Goal: Task Accomplishment & Management: Use online tool/utility

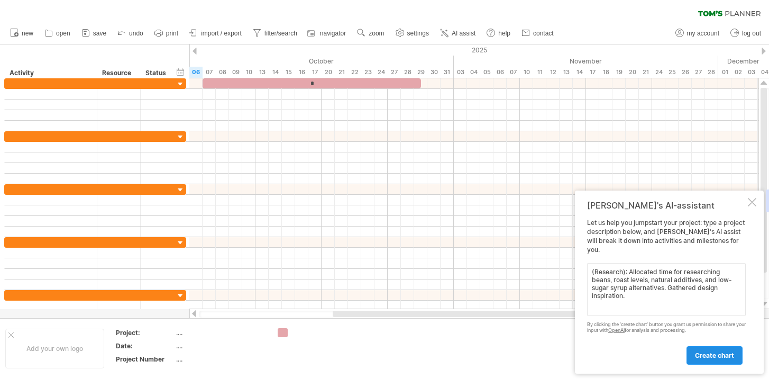
type textarea "(Research): Allocated time for researching beans, roast levels, natural additiv…"
click at [714, 357] on span "create chart" at bounding box center [714, 355] width 39 height 8
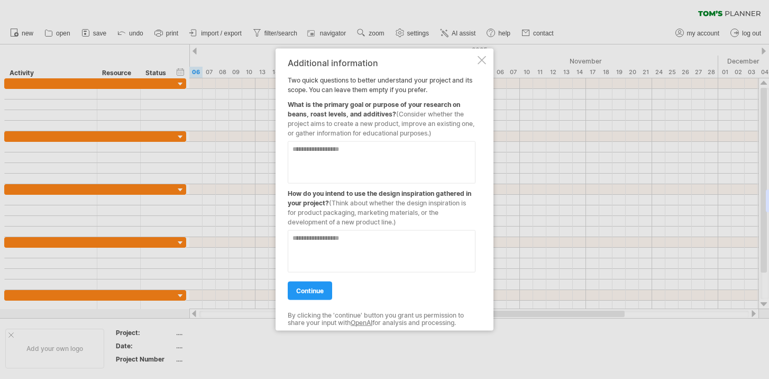
click at [368, 153] on textarea at bounding box center [382, 162] width 188 height 42
paste textarea "**********"
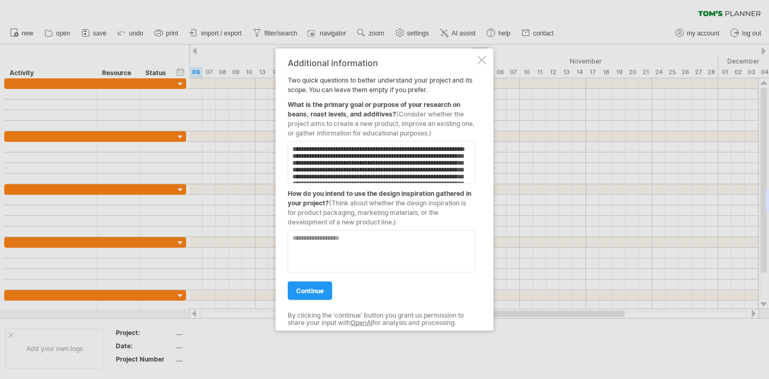
scroll to position [48, 0]
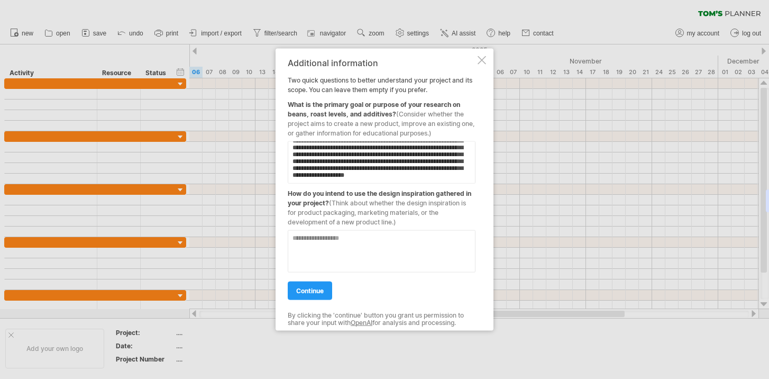
type textarea "**********"
click at [370, 240] on textarea at bounding box center [382, 251] width 188 height 42
paste textarea "**********"
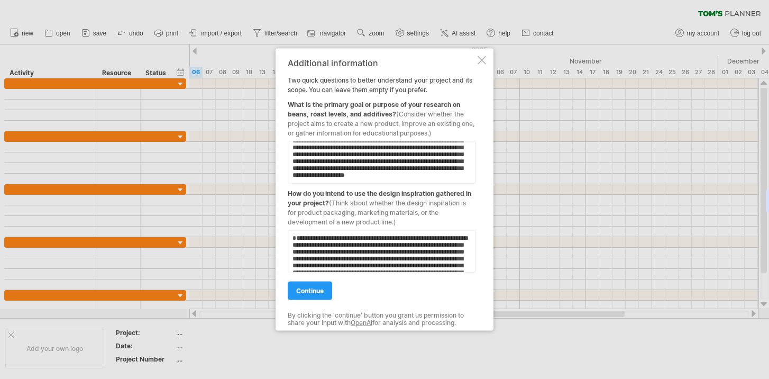
scroll to position [40, 0]
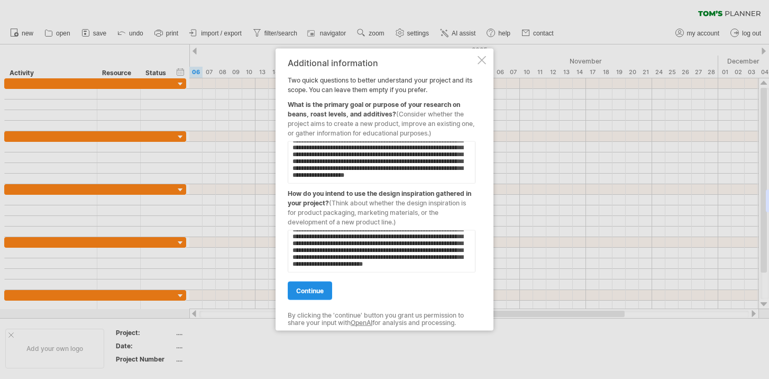
type textarea "**********"
click at [309, 294] on link "continue" at bounding box center [310, 290] width 44 height 19
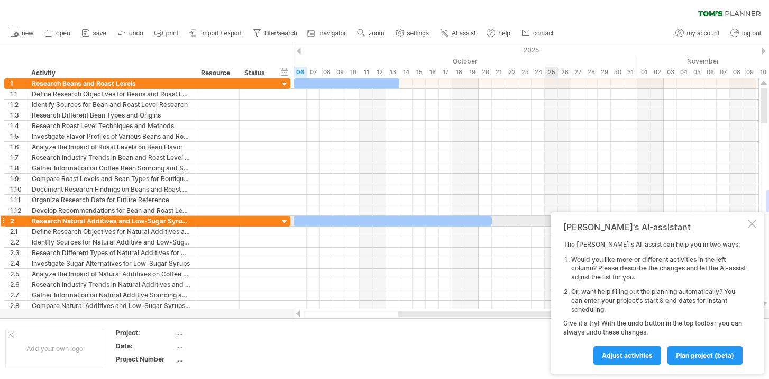
click at [754, 222] on div at bounding box center [752, 224] width 8 height 8
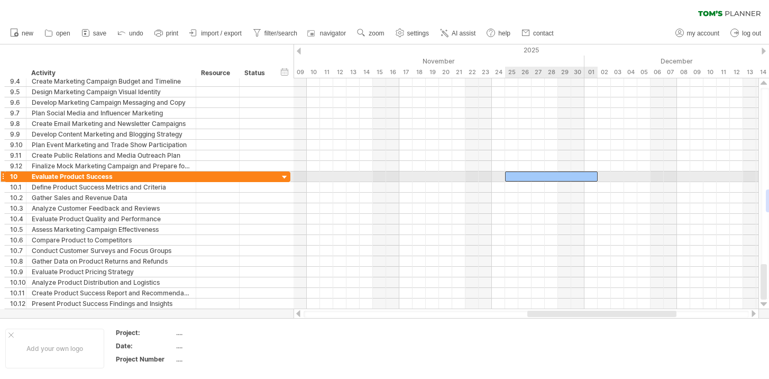
click at [550, 175] on div at bounding box center [551, 176] width 93 height 10
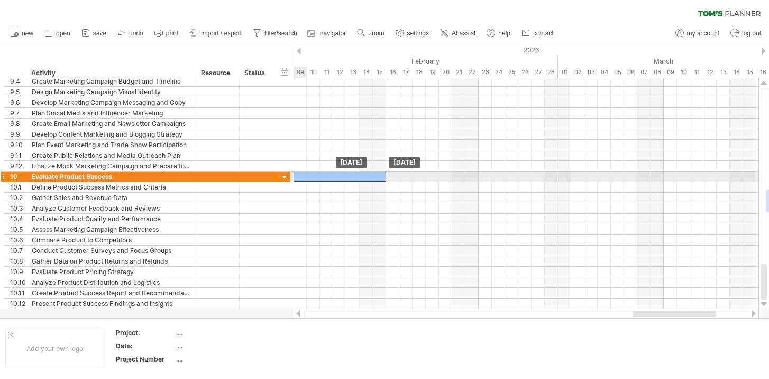
drag, startPoint x: 554, startPoint y: 175, endPoint x: 344, endPoint y: 175, distance: 210.0
click at [344, 175] on div at bounding box center [340, 176] width 93 height 10
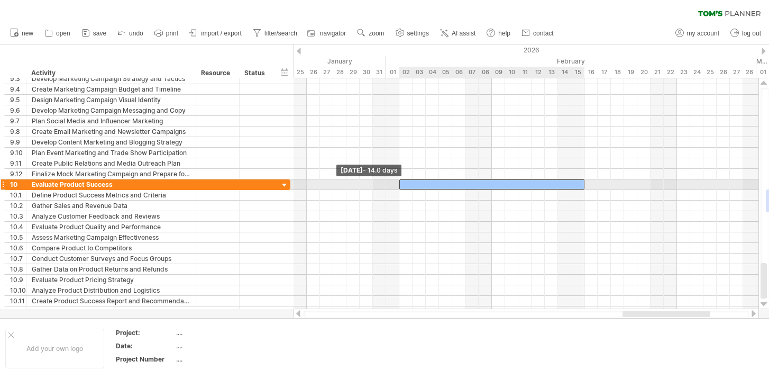
drag, startPoint x: 491, startPoint y: 183, endPoint x: 398, endPoint y: 190, distance: 93.9
click at [398, 190] on div "[DATE] [DATE] - 14.0 days" at bounding box center [526, 193] width 465 height 231
drag, startPoint x: 584, startPoint y: 182, endPoint x: 555, endPoint y: 183, distance: 28.6
click at [555, 183] on div at bounding box center [478, 184] width 159 height 10
drag, startPoint x: 400, startPoint y: 184, endPoint x: 384, endPoint y: 184, distance: 16.4
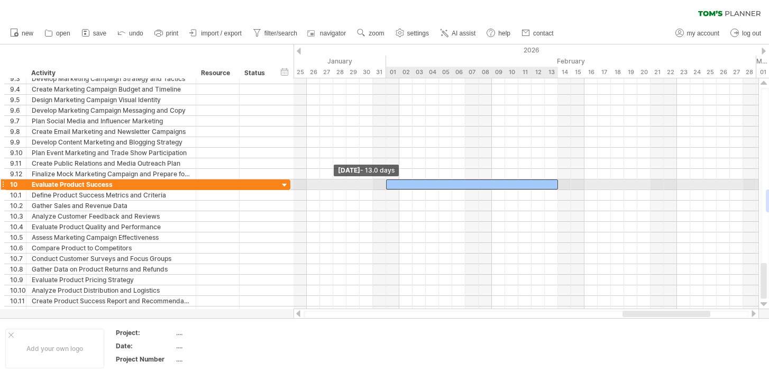
click at [384, 184] on span at bounding box center [386, 184] width 4 height 10
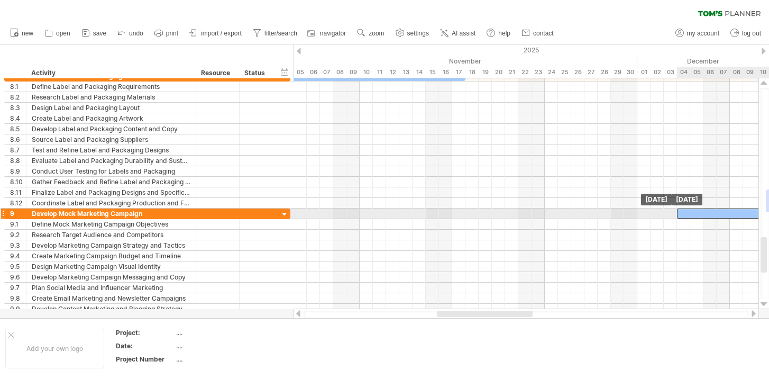
drag, startPoint x: 392, startPoint y: 213, endPoint x: 695, endPoint y: 212, distance: 302.6
click at [695, 212] on div at bounding box center [769, 213] width 185 height 10
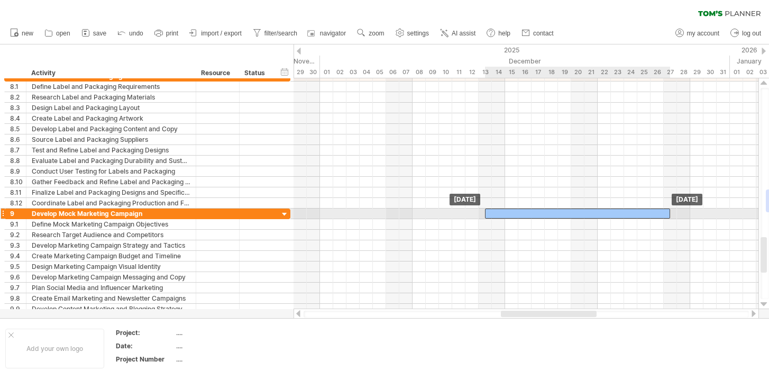
drag, startPoint x: 527, startPoint y: 217, endPoint x: 653, endPoint y: 218, distance: 126.4
click at [653, 218] on div "[DATE] [DATE]" at bounding box center [526, 193] width 465 height 231
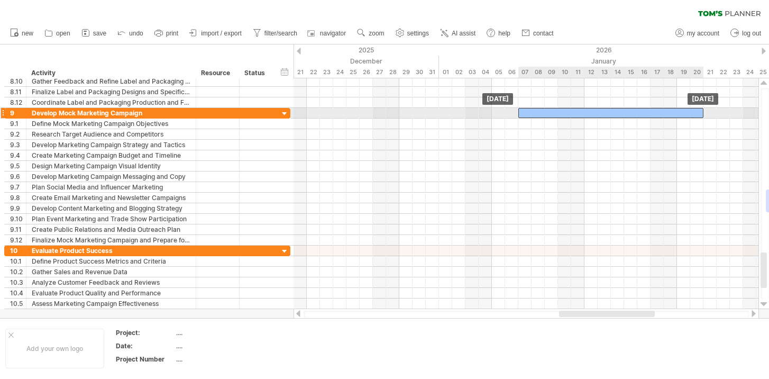
drag, startPoint x: 344, startPoint y: 113, endPoint x: 666, endPoint y: 116, distance: 322.2
click at [666, 116] on div at bounding box center [610, 113] width 185 height 10
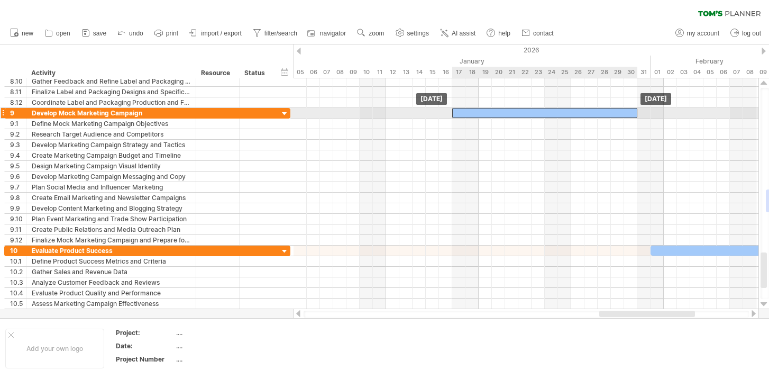
drag, startPoint x: 469, startPoint y: 114, endPoint x: 600, endPoint y: 111, distance: 131.2
click at [600, 111] on div at bounding box center [544, 113] width 185 height 10
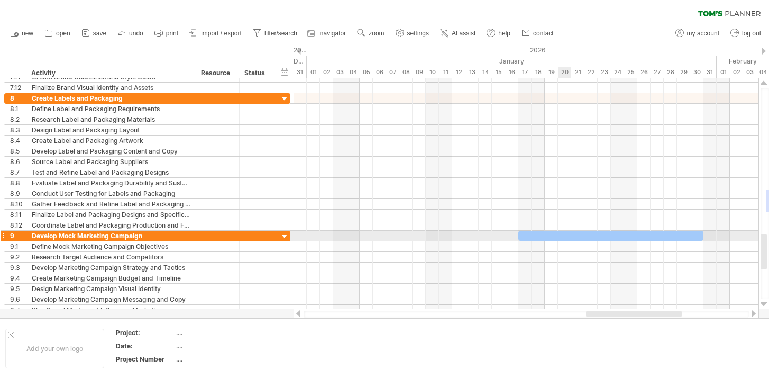
click at [562, 235] on div at bounding box center [610, 236] width 185 height 10
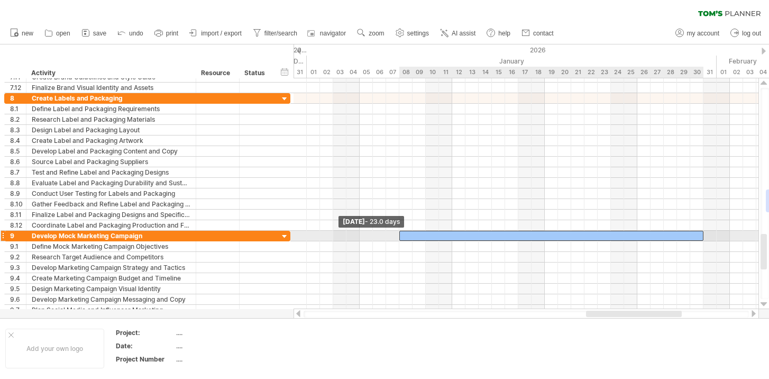
drag, startPoint x: 518, startPoint y: 234, endPoint x: 402, endPoint y: 242, distance: 116.6
click at [402, 242] on div "[DATE] [DATE] - 23.0 days" at bounding box center [526, 193] width 465 height 231
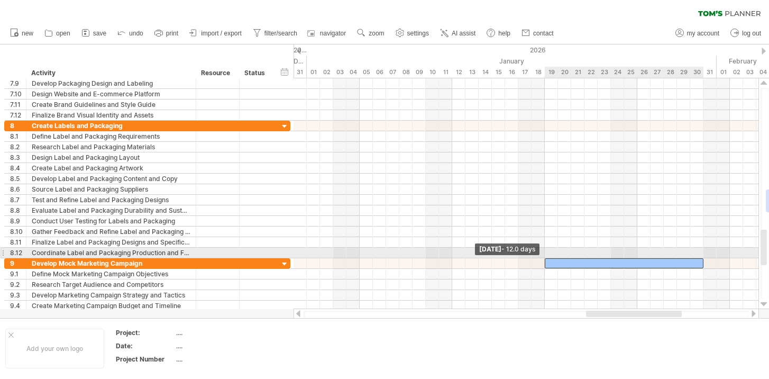
drag, startPoint x: 400, startPoint y: 262, endPoint x: 543, endPoint y: 255, distance: 143.0
click at [543, 255] on div "[DATE] [DATE] - 12.0 days" at bounding box center [526, 193] width 465 height 231
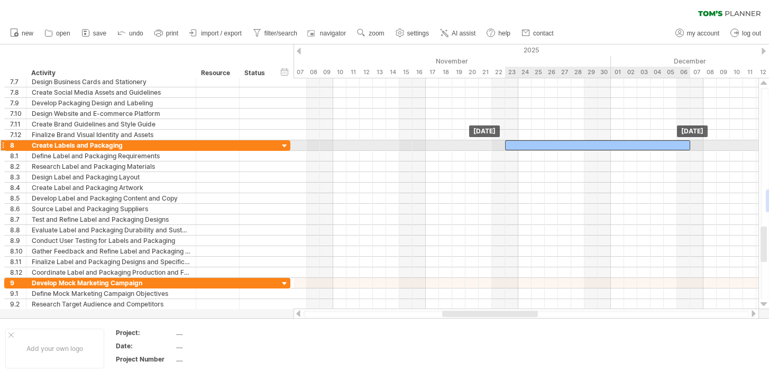
drag, startPoint x: 395, startPoint y: 145, endPoint x: 659, endPoint y: 149, distance: 264.5
click at [659, 149] on div at bounding box center [597, 145] width 185 height 10
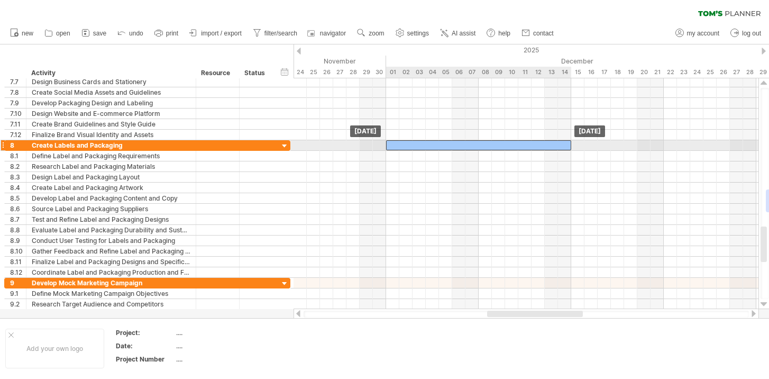
drag, startPoint x: 445, startPoint y: 144, endPoint x: 539, endPoint y: 141, distance: 93.2
click at [539, 141] on div at bounding box center [478, 145] width 185 height 10
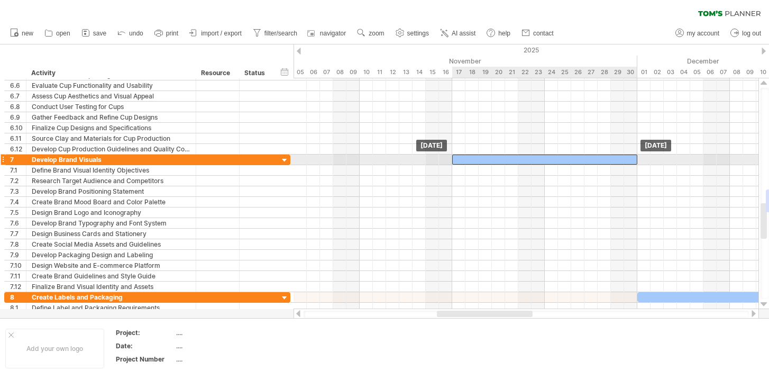
drag, startPoint x: 332, startPoint y: 159, endPoint x: 597, endPoint y: 160, distance: 265.0
click at [597, 160] on div at bounding box center [544, 159] width 185 height 10
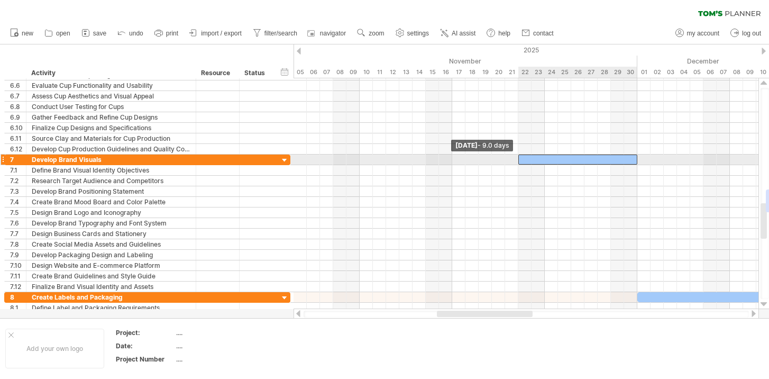
drag, startPoint x: 453, startPoint y: 158, endPoint x: 519, endPoint y: 159, distance: 66.7
click at [519, 159] on span at bounding box center [518, 159] width 4 height 10
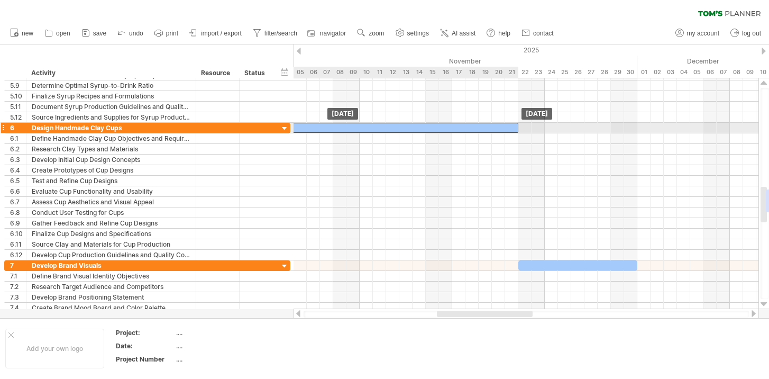
drag, startPoint x: 343, startPoint y: 129, endPoint x: 491, endPoint y: 130, distance: 147.6
click at [491, 130] on div at bounding box center [333, 128] width 370 height 10
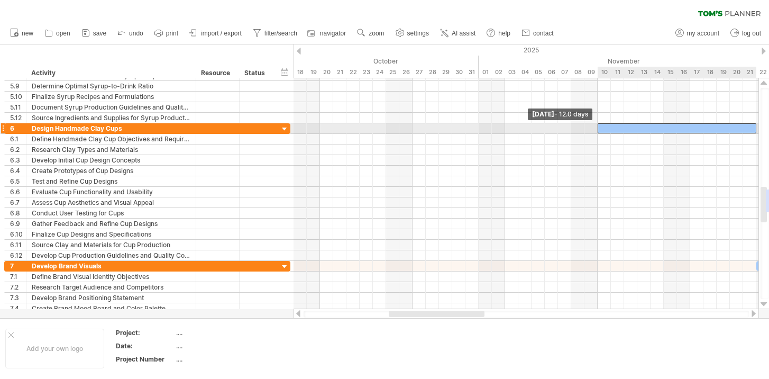
drag, startPoint x: 388, startPoint y: 128, endPoint x: 600, endPoint y: 129, distance: 212.1
click at [600, 129] on div at bounding box center [677, 128] width 159 height 10
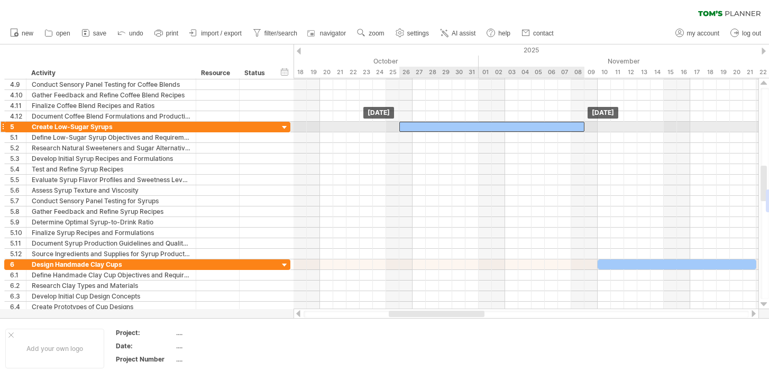
drag, startPoint x: 484, startPoint y: 125, endPoint x: 551, endPoint y: 126, distance: 67.7
click at [551, 126] on div at bounding box center [491, 127] width 185 height 10
drag, startPoint x: 400, startPoint y: 125, endPoint x: 451, endPoint y: 127, distance: 51.4
click at [451, 127] on span at bounding box center [452, 127] width 4 height 10
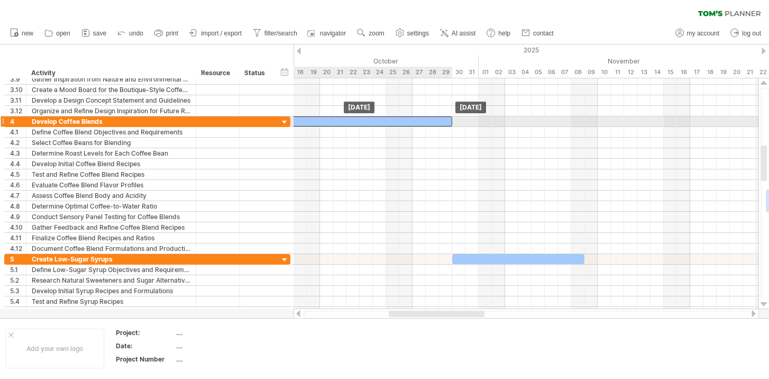
drag, startPoint x: 405, startPoint y: 123, endPoint x: 431, endPoint y: 122, distance: 25.9
click at [431, 122] on div at bounding box center [359, 121] width 185 height 10
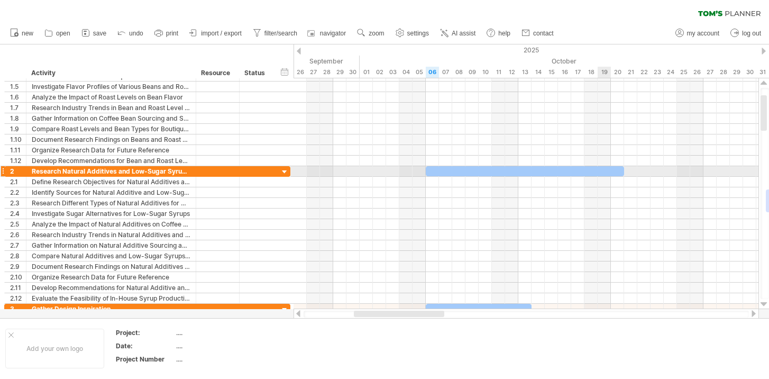
click at [600, 167] on div at bounding box center [525, 171] width 198 height 10
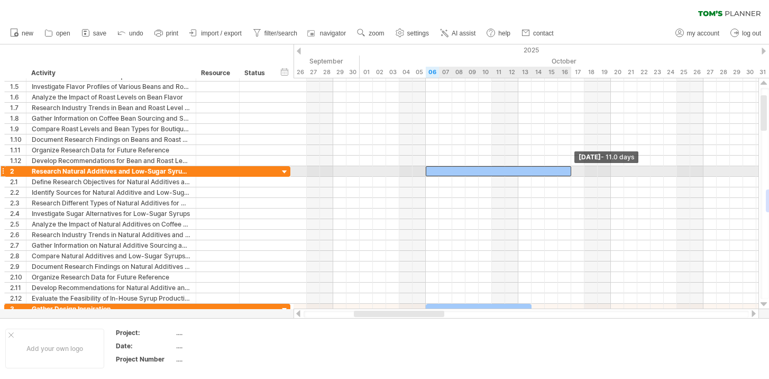
drag, startPoint x: 624, startPoint y: 169, endPoint x: 571, endPoint y: 172, distance: 52.5
click at [571, 172] on span at bounding box center [571, 171] width 4 height 10
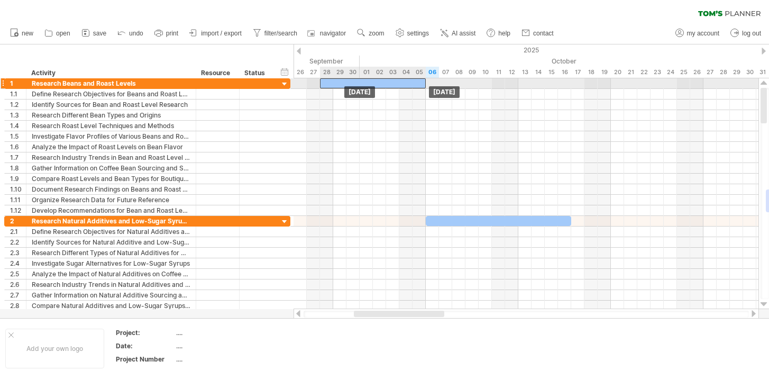
drag, startPoint x: 479, startPoint y: 84, endPoint x: 373, endPoint y: 85, distance: 105.8
click at [373, 85] on div at bounding box center [373, 83] width 106 height 10
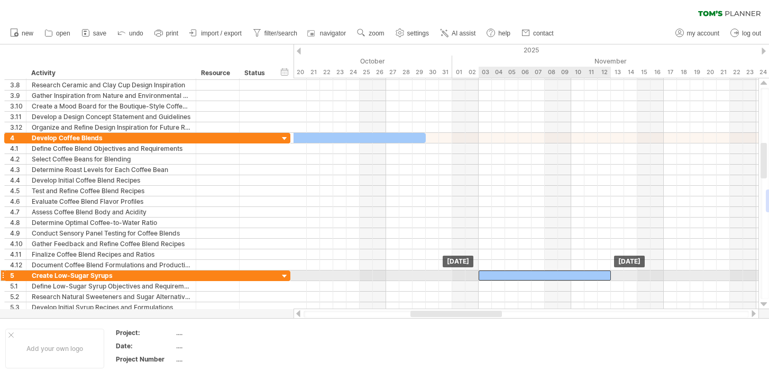
drag, startPoint x: 491, startPoint y: 277, endPoint x: 545, endPoint y: 274, distance: 53.5
click at [545, 274] on div at bounding box center [545, 275] width 132 height 10
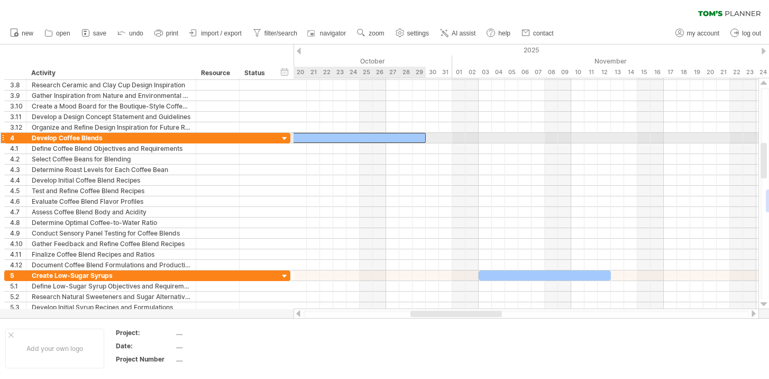
click at [415, 138] on div at bounding box center [333, 138] width 185 height 10
drag, startPoint x: 425, startPoint y: 136, endPoint x: 477, endPoint y: 134, distance: 51.9
click at [477, 134] on span at bounding box center [479, 138] width 4 height 10
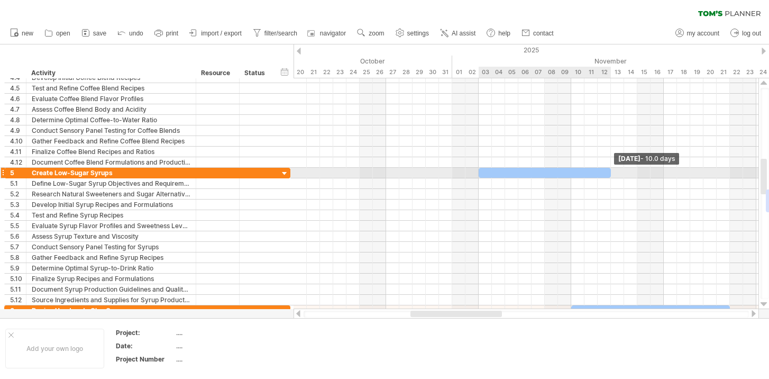
click at [609, 170] on span at bounding box center [611, 173] width 4 height 10
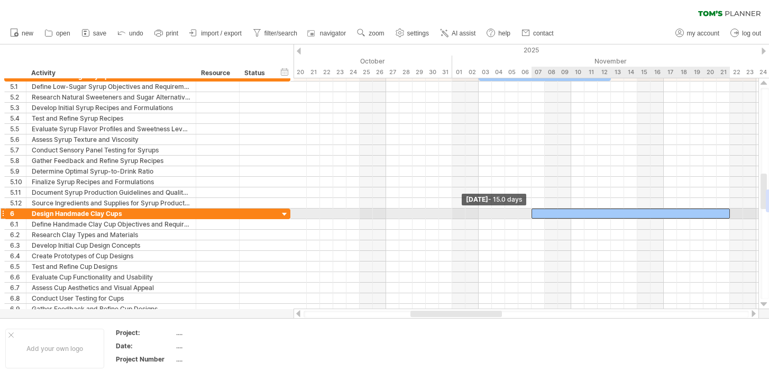
drag, startPoint x: 571, startPoint y: 212, endPoint x: 528, endPoint y: 213, distance: 42.9
click at [528, 213] on div "[DATE] - 10.0 days [DATE] - 15.0 days" at bounding box center [526, 193] width 465 height 231
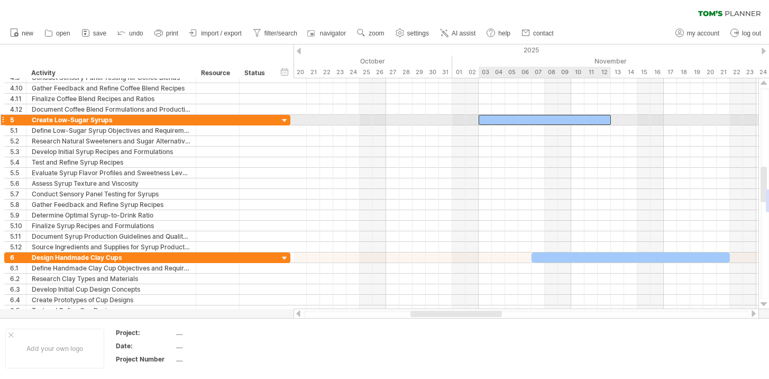
click at [605, 118] on div at bounding box center [545, 120] width 132 height 10
drag, startPoint x: 609, startPoint y: 118, endPoint x: 662, endPoint y: 118, distance: 53.4
click at [662, 118] on span at bounding box center [664, 120] width 4 height 10
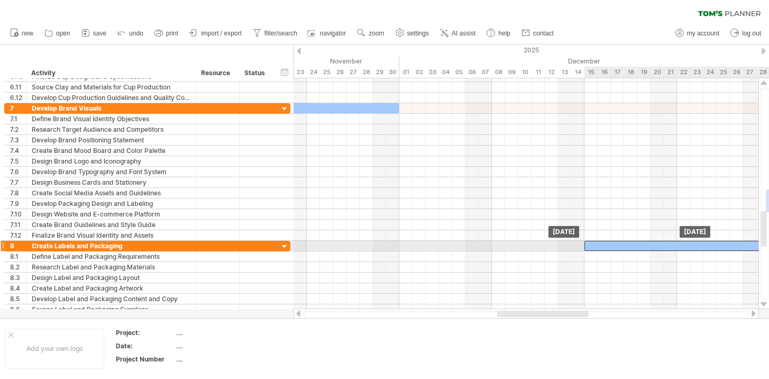
drag, startPoint x: 595, startPoint y: 246, endPoint x: 726, endPoint y: 247, distance: 131.2
click at [726, 247] on div at bounding box center [677, 246] width 185 height 10
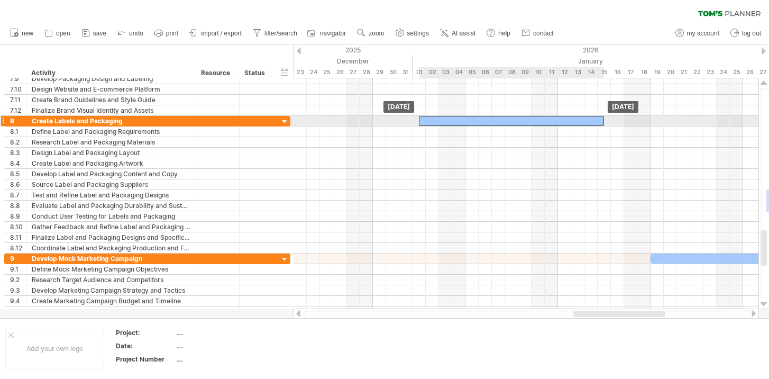
drag, startPoint x: 344, startPoint y: 123, endPoint x: 578, endPoint y: 122, distance: 233.3
click at [578, 122] on div at bounding box center [511, 121] width 185 height 10
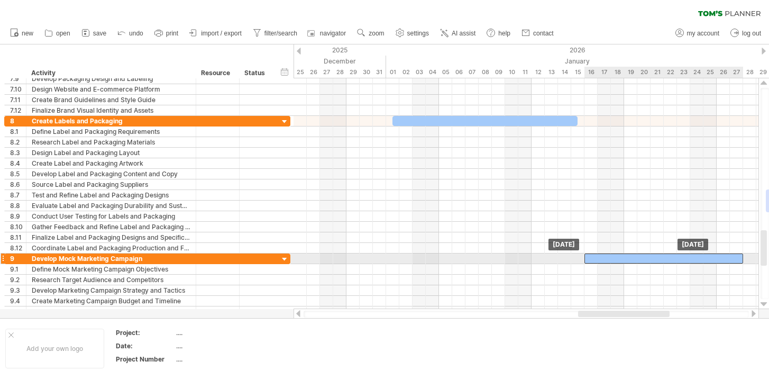
drag, startPoint x: 691, startPoint y: 259, endPoint x: 651, endPoint y: 260, distance: 40.2
click at [651, 260] on div at bounding box center [664, 258] width 159 height 10
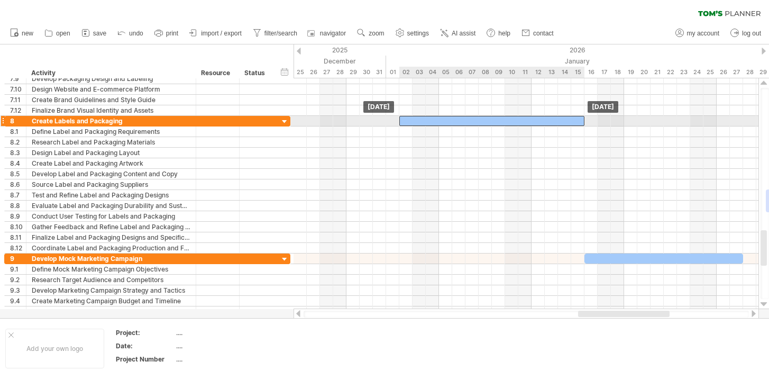
drag, startPoint x: 555, startPoint y: 121, endPoint x: 562, endPoint y: 121, distance: 6.9
click at [562, 121] on div at bounding box center [491, 121] width 185 height 10
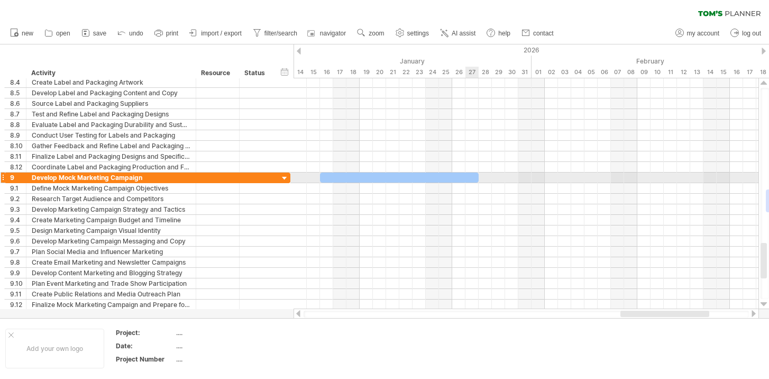
click at [469, 178] on div at bounding box center [399, 177] width 159 height 10
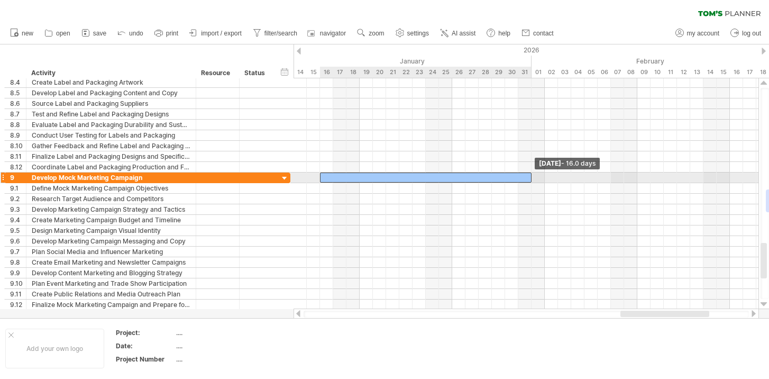
drag, startPoint x: 477, startPoint y: 177, endPoint x: 533, endPoint y: 176, distance: 55.5
click at [533, 176] on span at bounding box center [532, 177] width 4 height 10
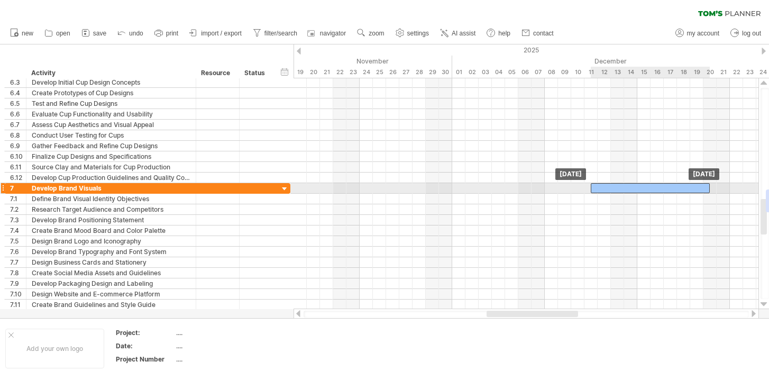
drag, startPoint x: 387, startPoint y: 188, endPoint x: 652, endPoint y: 186, distance: 264.5
click at [652, 187] on div at bounding box center [650, 188] width 119 height 10
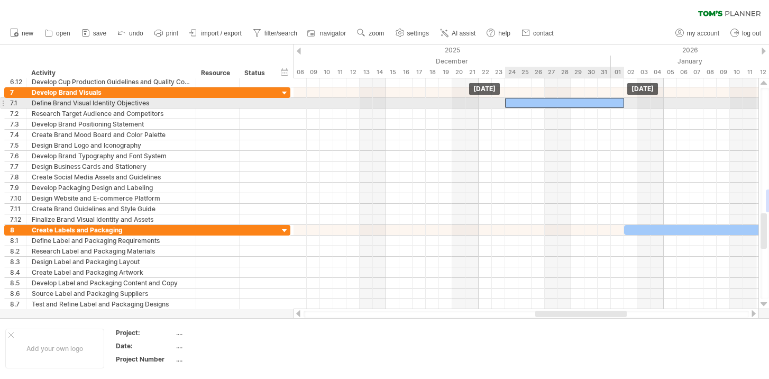
drag, startPoint x: 424, startPoint y: 92, endPoint x: 582, endPoint y: 101, distance: 158.4
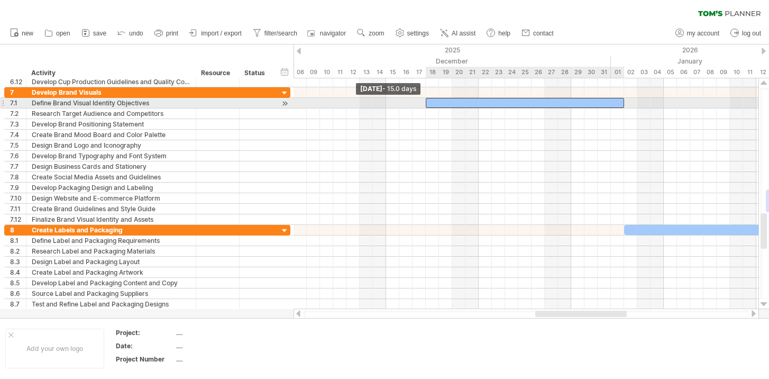
drag, startPoint x: 505, startPoint y: 102, endPoint x: 424, endPoint y: 104, distance: 81.0
click at [424, 104] on span at bounding box center [426, 103] width 4 height 10
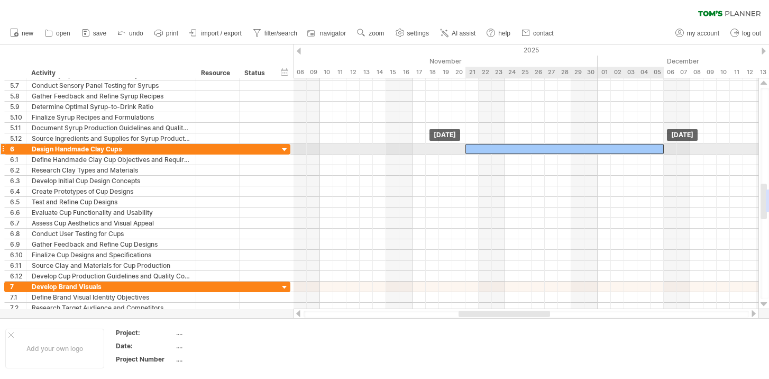
drag, startPoint x: 390, startPoint y: 147, endPoint x: 576, endPoint y: 145, distance: 185.7
click at [576, 145] on div at bounding box center [565, 149] width 198 height 10
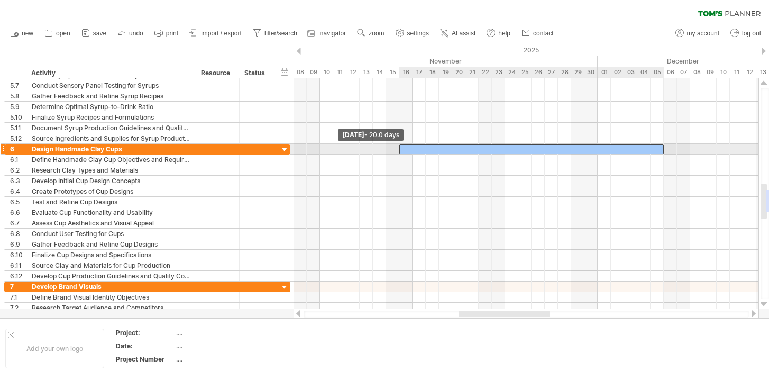
drag, startPoint x: 465, startPoint y: 149, endPoint x: 401, endPoint y: 151, distance: 64.0
click at [401, 151] on span at bounding box center [399, 149] width 4 height 10
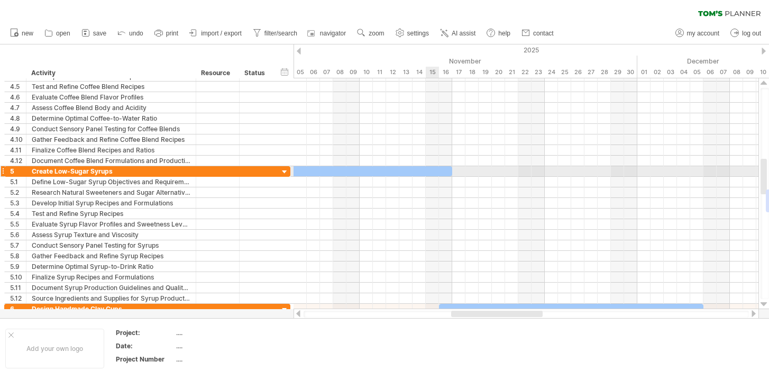
click at [437, 177] on div at bounding box center [526, 182] width 465 height 11
click at [446, 173] on div at bounding box center [359, 171] width 185 height 10
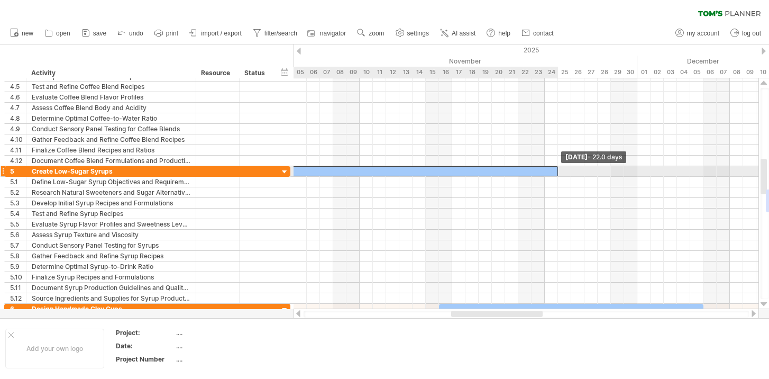
drag, startPoint x: 451, startPoint y: 170, endPoint x: 558, endPoint y: 177, distance: 107.1
click at [558, 177] on div "[DATE] - 22.0 days [DATE]" at bounding box center [526, 193] width 465 height 231
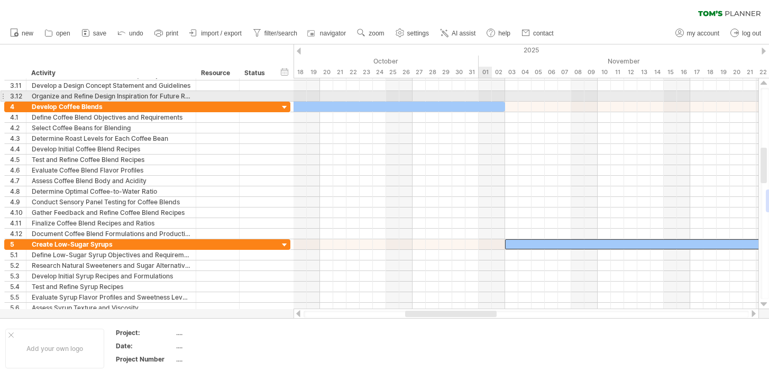
click at [485, 99] on div at bounding box center [526, 96] width 465 height 11
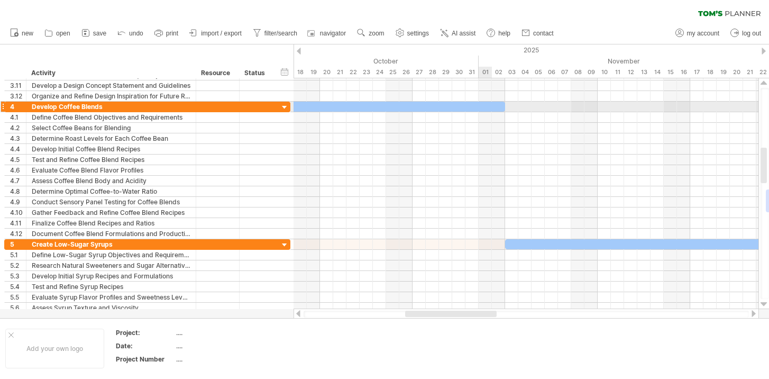
click at [488, 106] on div at bounding box center [386, 107] width 238 height 10
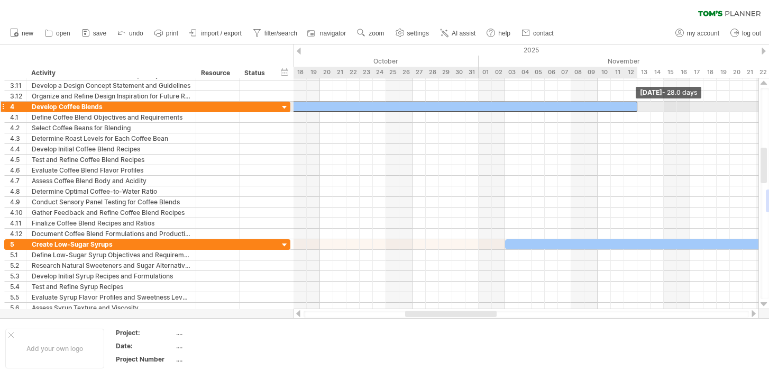
drag, startPoint x: 504, startPoint y: 105, endPoint x: 634, endPoint y: 106, distance: 130.7
click at [634, 106] on div at bounding box center [452, 107] width 370 height 10
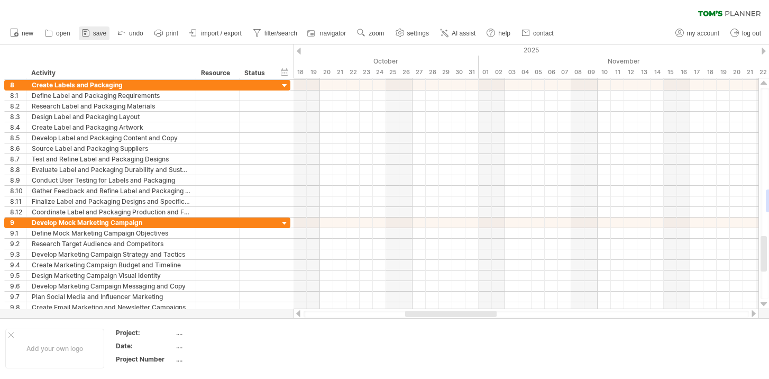
click at [91, 31] on link "save" at bounding box center [94, 33] width 31 height 14
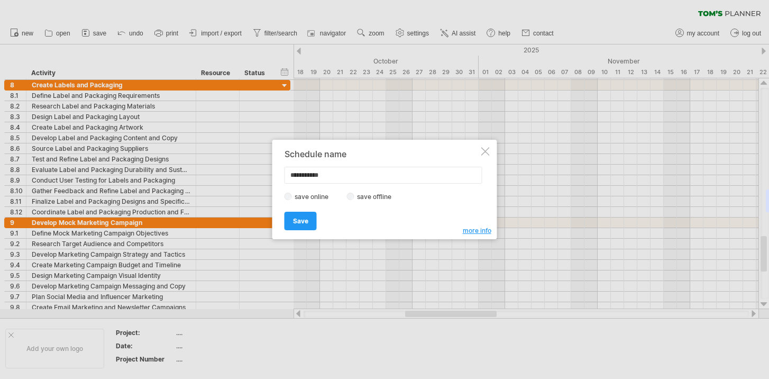
drag, startPoint x: 341, startPoint y: 172, endPoint x: 287, endPoint y: 177, distance: 54.2
click at [287, 177] on input "**********" at bounding box center [384, 175] width 198 height 17
type input "**********"
click at [300, 222] on span "Save" at bounding box center [300, 221] width 15 height 8
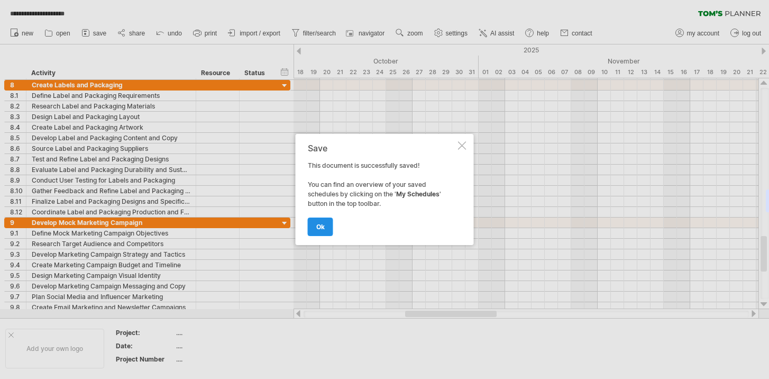
click at [327, 228] on link "ok" at bounding box center [320, 226] width 25 height 19
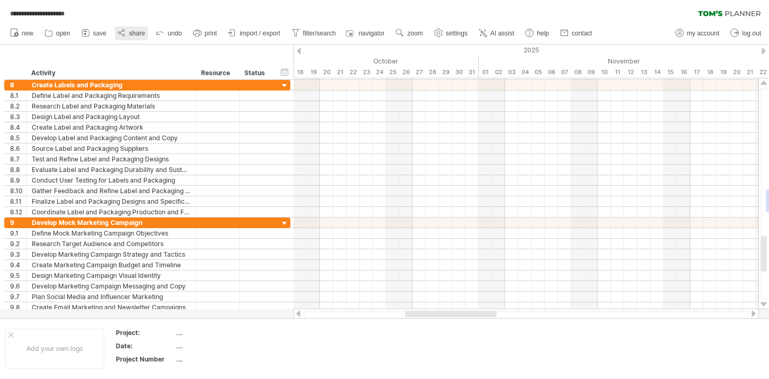
click at [138, 32] on span "share" at bounding box center [137, 33] width 16 height 7
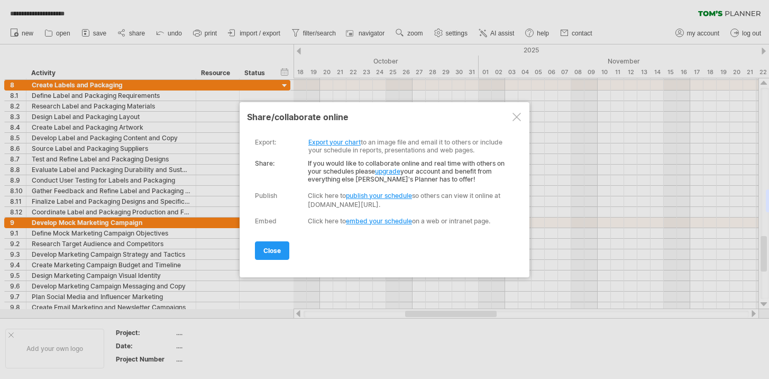
click at [342, 140] on link "Export your chart" at bounding box center [334, 142] width 52 height 8
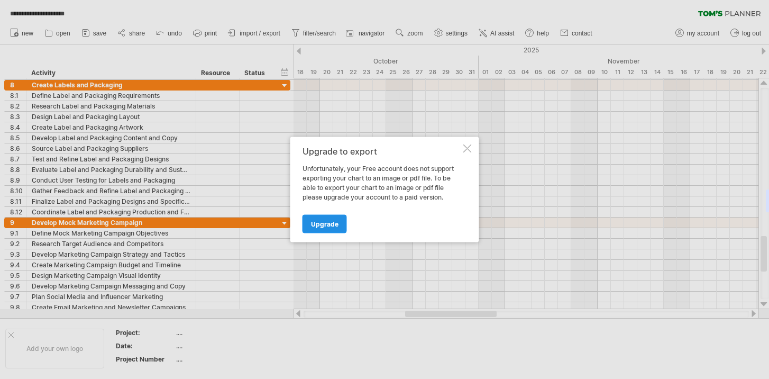
click at [327, 225] on span "Upgrade" at bounding box center [325, 224] width 28 height 8
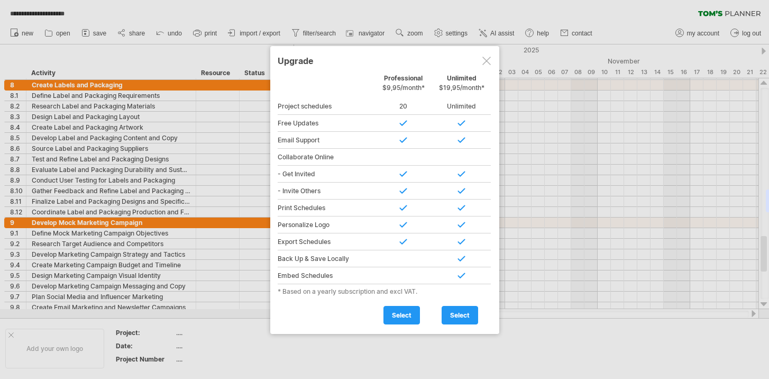
click at [486, 57] on div at bounding box center [486, 61] width 8 height 8
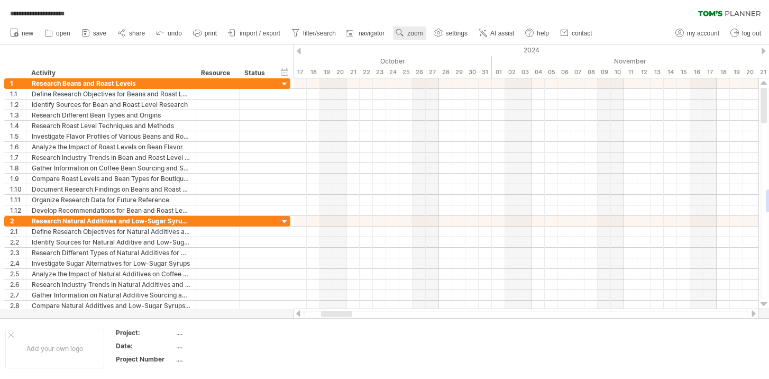
click at [412, 31] on span "zoom" at bounding box center [414, 33] width 15 height 7
click at [445, 42] on div "Month" at bounding box center [446, 45] width 59 height 17
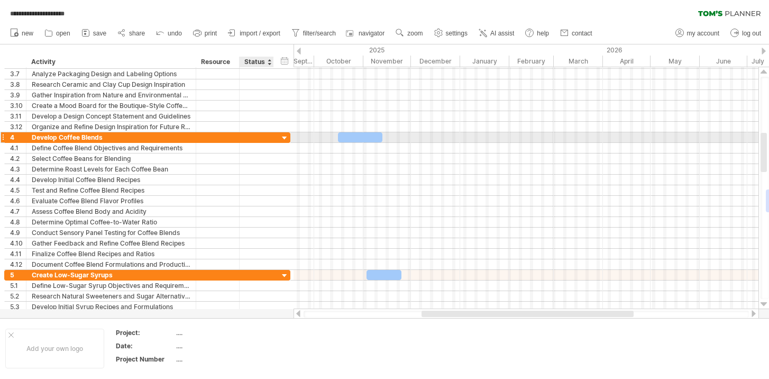
click at [282, 135] on div at bounding box center [285, 138] width 10 height 10
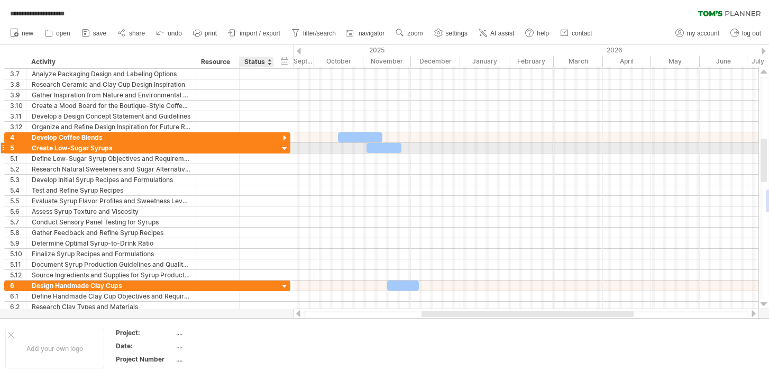
click at [286, 147] on div at bounding box center [285, 149] width 10 height 10
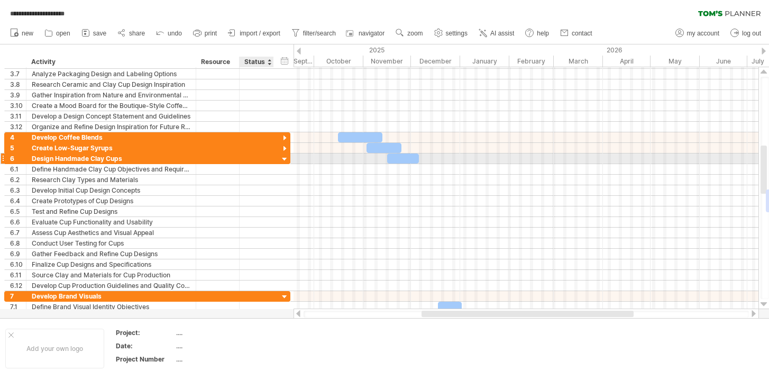
click at [282, 160] on div at bounding box center [285, 159] width 10 height 10
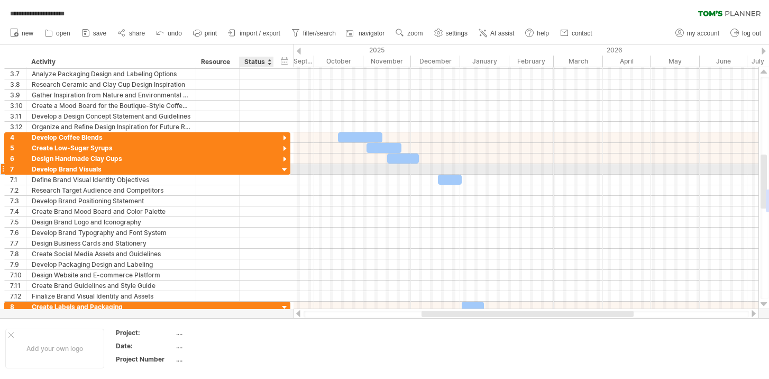
click at [284, 169] on div at bounding box center [285, 170] width 10 height 10
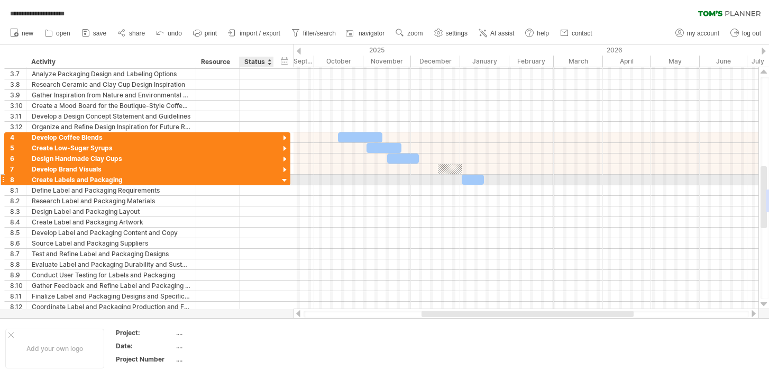
click at [284, 178] on div at bounding box center [285, 181] width 10 height 10
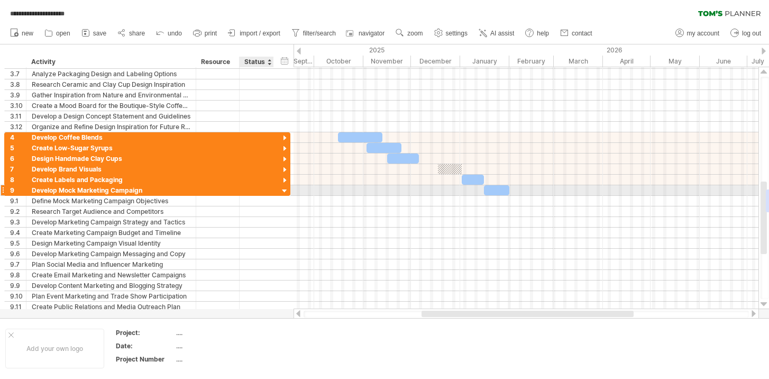
click at [284, 192] on div at bounding box center [285, 191] width 10 height 10
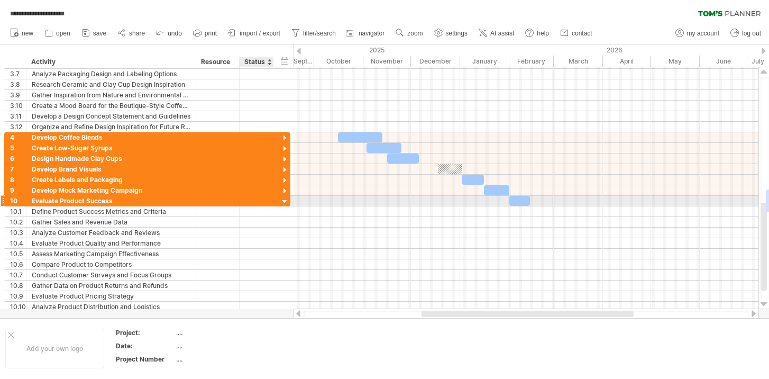
click at [285, 200] on div at bounding box center [285, 202] width 10 height 10
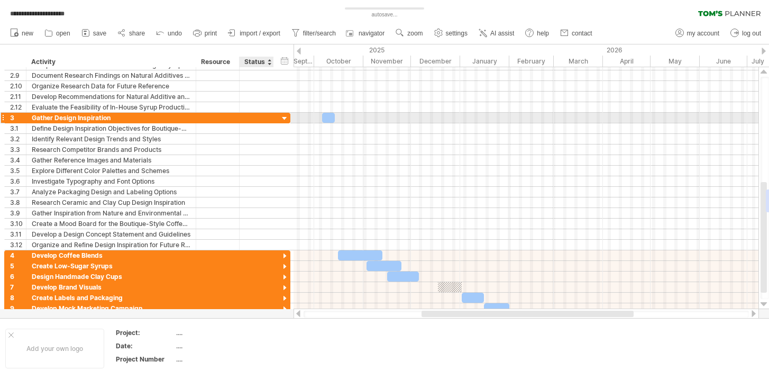
click at [286, 119] on div at bounding box center [285, 119] width 10 height 10
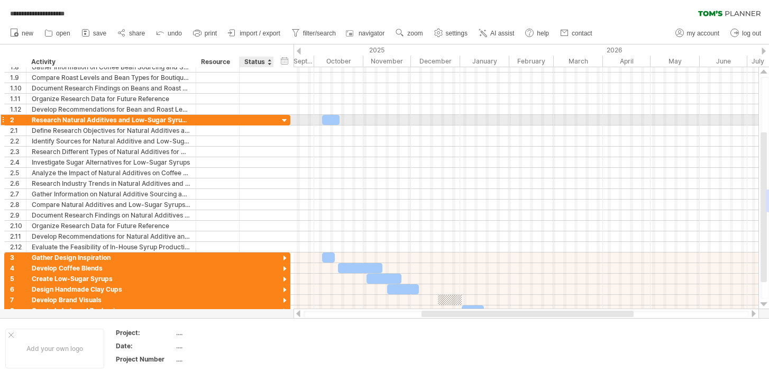
click at [285, 119] on div at bounding box center [285, 121] width 10 height 10
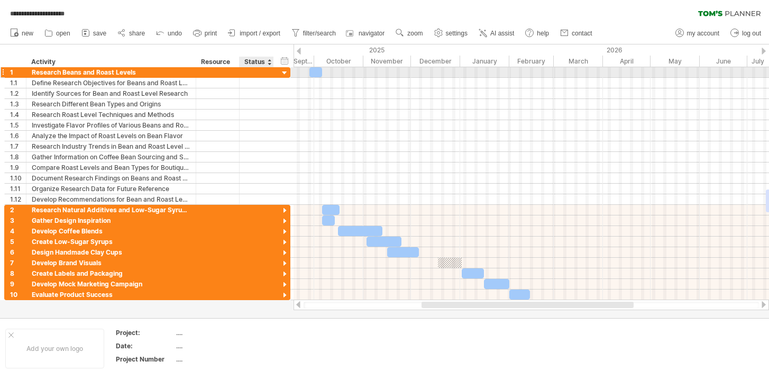
click at [286, 69] on div at bounding box center [285, 73] width 10 height 10
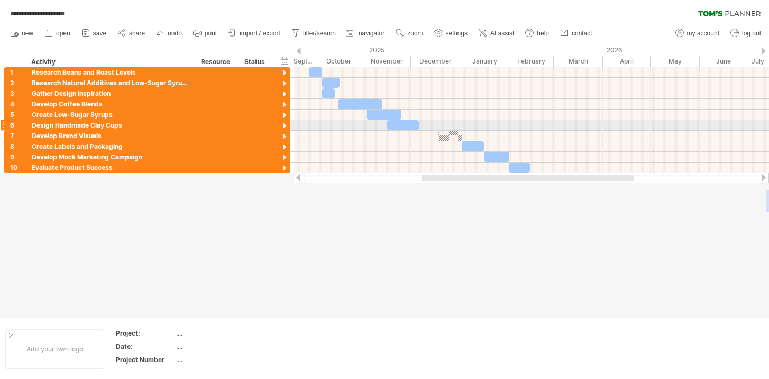
click at [413, 126] on div at bounding box center [403, 125] width 32 height 10
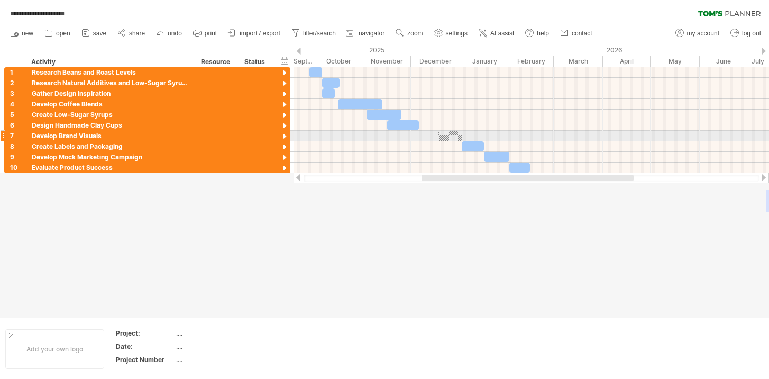
click at [450, 135] on div at bounding box center [450, 136] width 24 height 10
click at [287, 133] on div at bounding box center [285, 137] width 10 height 10
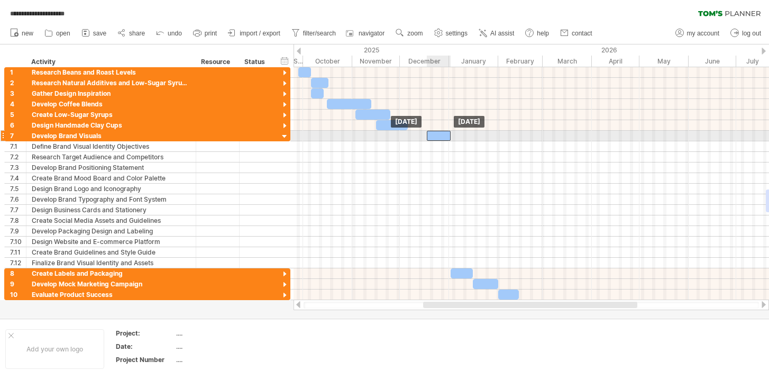
drag, startPoint x: 439, startPoint y: 144, endPoint x: 439, endPoint y: 135, distance: 9.0
click at [284, 138] on div at bounding box center [285, 137] width 10 height 10
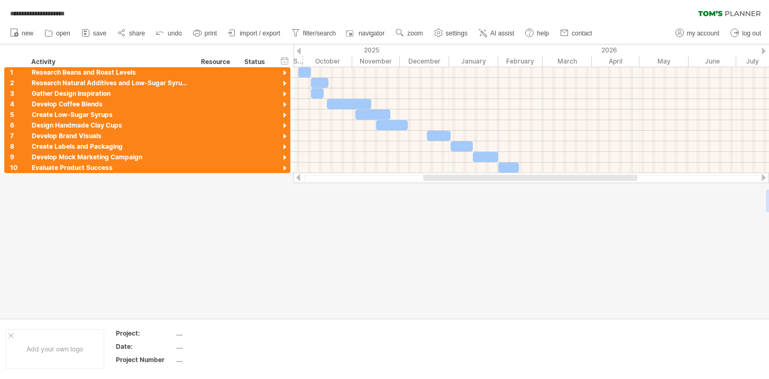
click at [350, 215] on div at bounding box center [384, 181] width 769 height 274
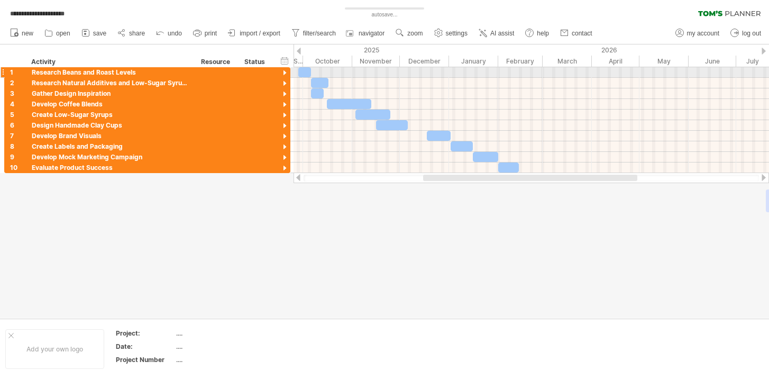
click at [283, 71] on div at bounding box center [285, 73] width 10 height 10
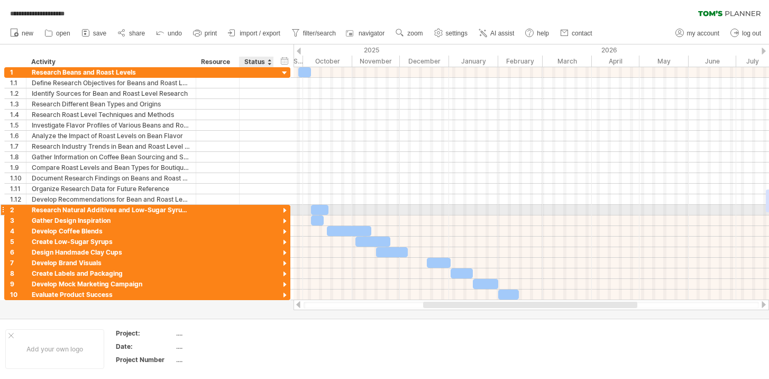
click at [283, 209] on div at bounding box center [285, 211] width 10 height 10
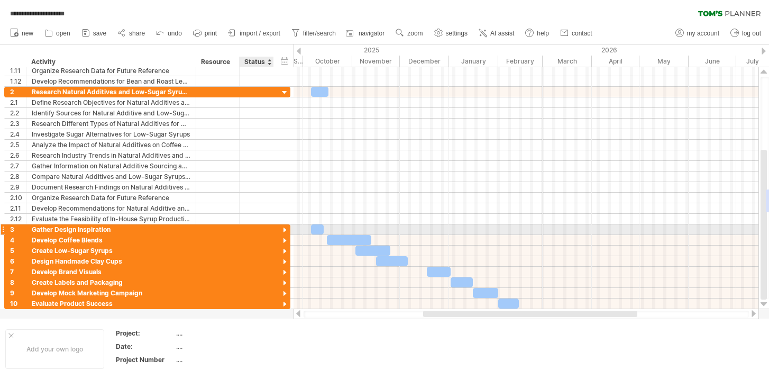
click at [284, 232] on div at bounding box center [285, 230] width 10 height 10
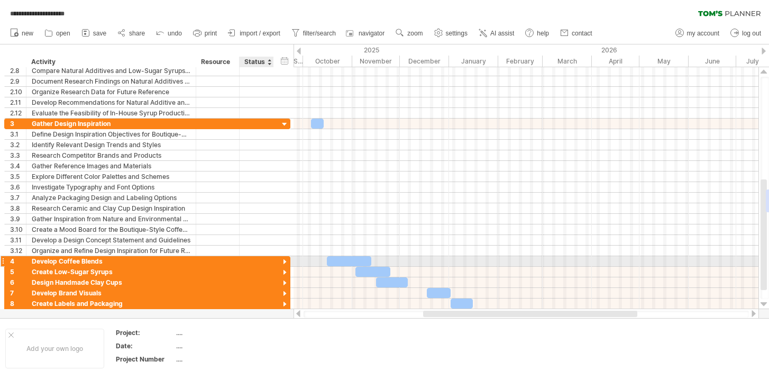
click at [282, 263] on div at bounding box center [285, 262] width 10 height 10
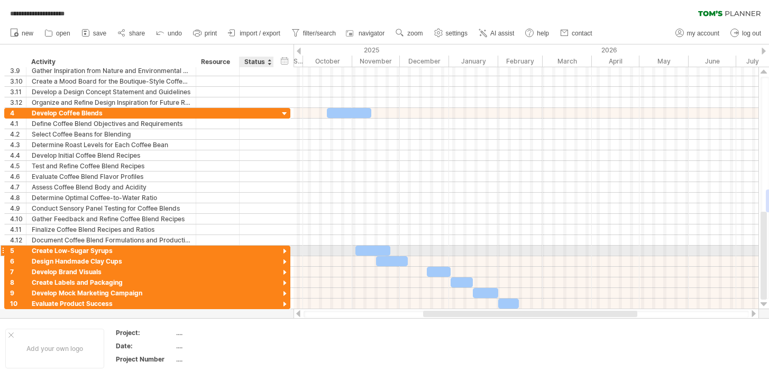
click at [284, 252] on div at bounding box center [285, 252] width 10 height 10
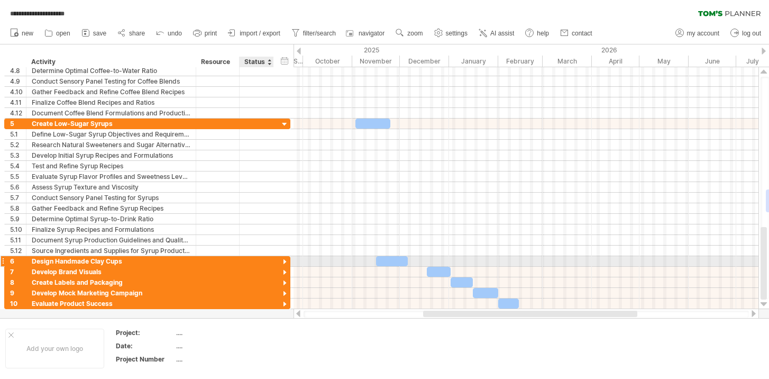
click at [282, 260] on div at bounding box center [285, 262] width 10 height 10
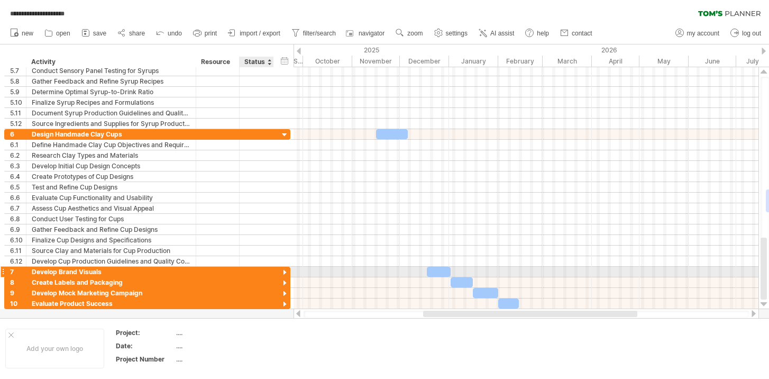
click at [285, 268] on div at bounding box center [285, 273] width 10 height 10
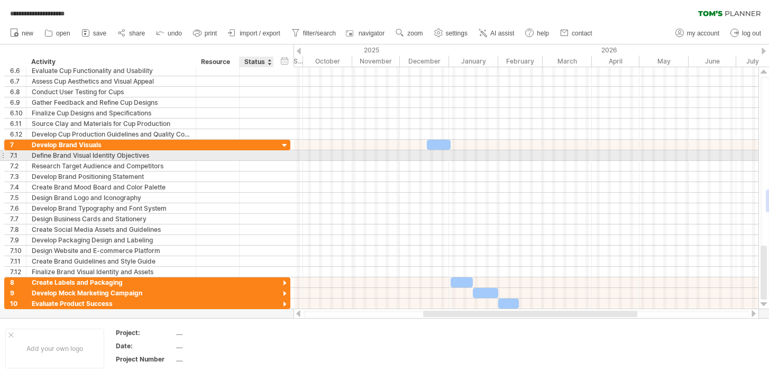
click at [285, 282] on div at bounding box center [285, 283] width 10 height 10
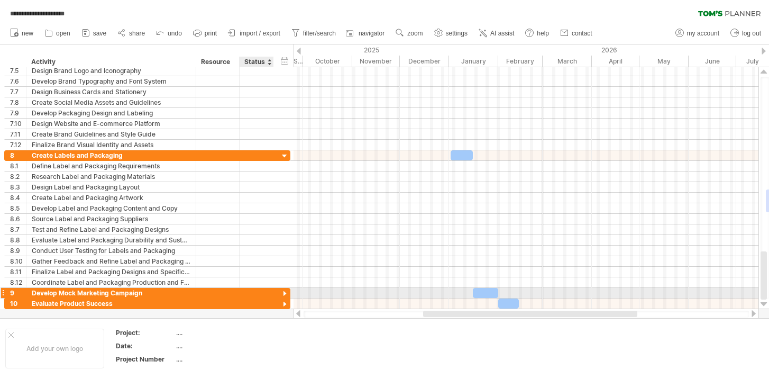
click at [284, 295] on div at bounding box center [285, 294] width 10 height 10
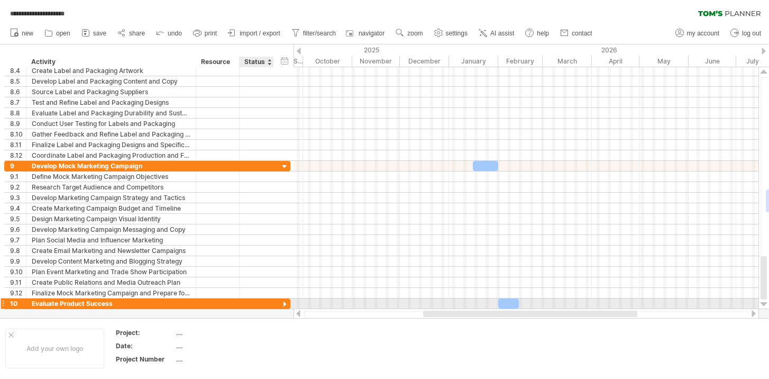
click at [284, 302] on div at bounding box center [285, 304] width 10 height 10
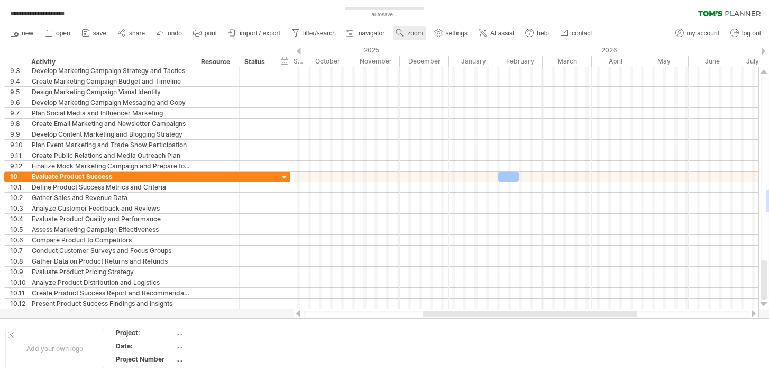
click at [409, 28] on link "zoom" at bounding box center [409, 33] width 33 height 14
click at [430, 60] on div "Week" at bounding box center [444, 58] width 59 height 17
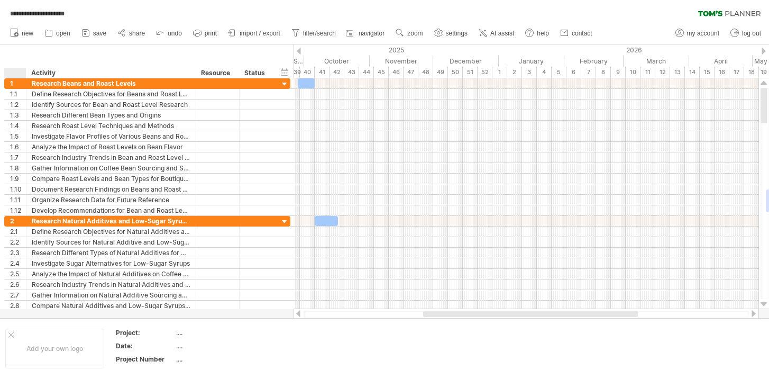
drag, startPoint x: 6, startPoint y: 71, endPoint x: 10, endPoint y: 53, distance: 18.4
click at [10, 53] on div "hide start/end/duration show start/end/duration ******** Activity ******** Reso…" at bounding box center [147, 61] width 294 height 34
click at [305, 82] on div at bounding box center [306, 83] width 17 height 10
click at [409, 35] on span "zoom" at bounding box center [414, 33] width 15 height 7
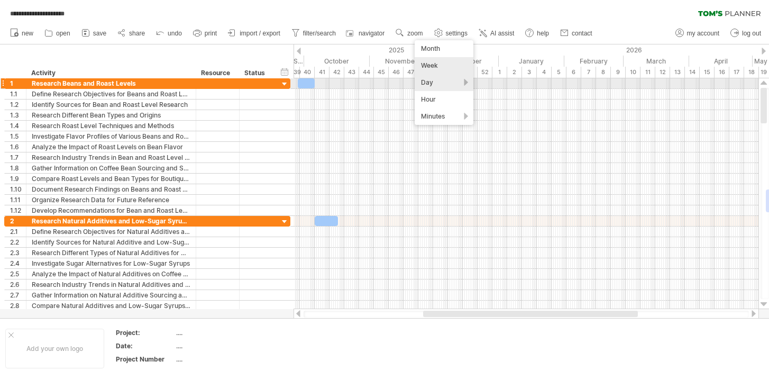
click at [432, 82] on div "Day" at bounding box center [444, 82] width 59 height 17
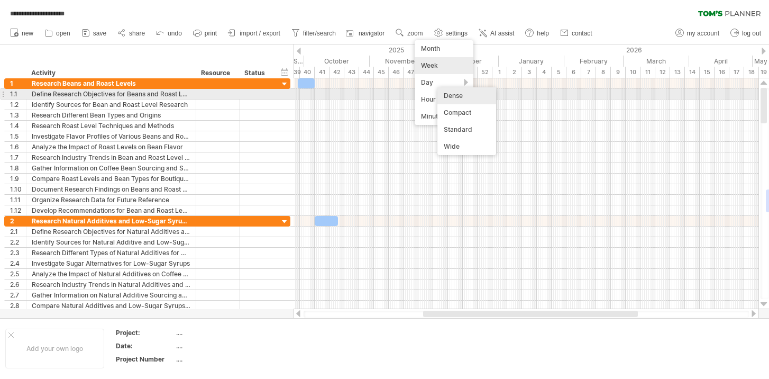
click at [460, 94] on div "Dense" at bounding box center [466, 95] width 59 height 17
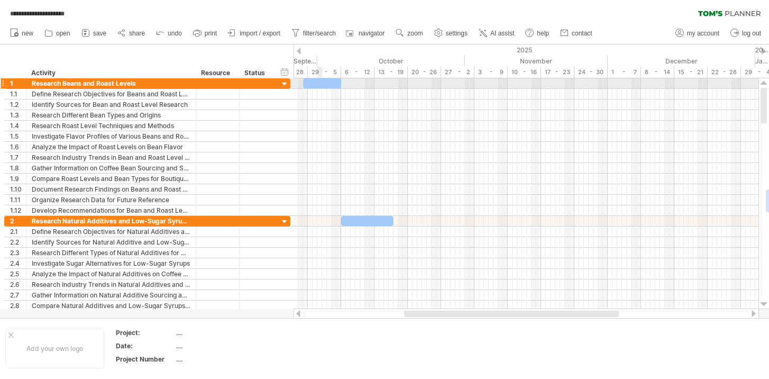
click at [318, 83] on div at bounding box center [322, 83] width 38 height 10
click at [340, 81] on span at bounding box center [341, 83] width 4 height 10
click at [304, 83] on span at bounding box center [303, 83] width 4 height 10
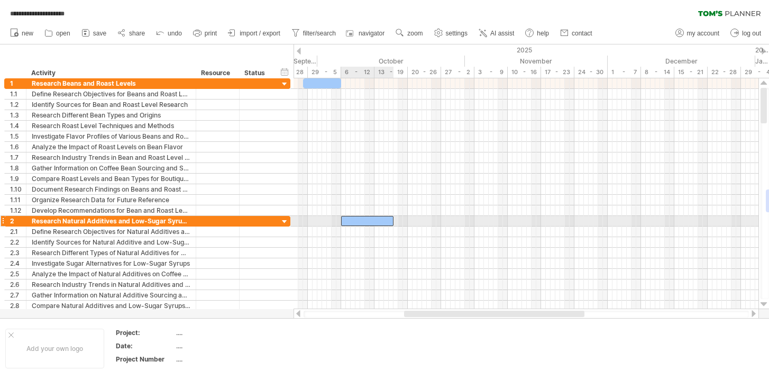
click at [370, 222] on div at bounding box center [367, 221] width 52 height 10
click at [343, 222] on span at bounding box center [341, 221] width 4 height 10
click at [391, 219] on span at bounding box center [393, 221] width 4 height 10
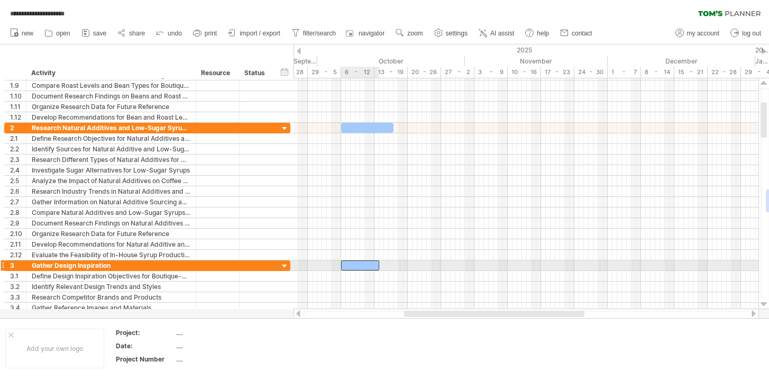
click at [352, 262] on div at bounding box center [360, 265] width 38 height 10
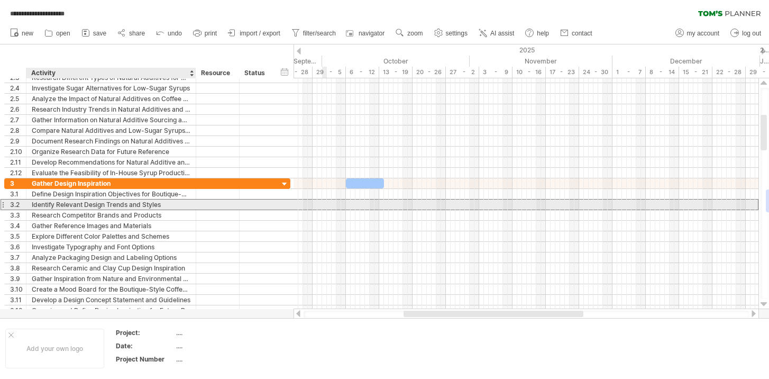
click at [167, 207] on div "Identify Relevant Design Trends and Styles" at bounding box center [111, 204] width 159 height 10
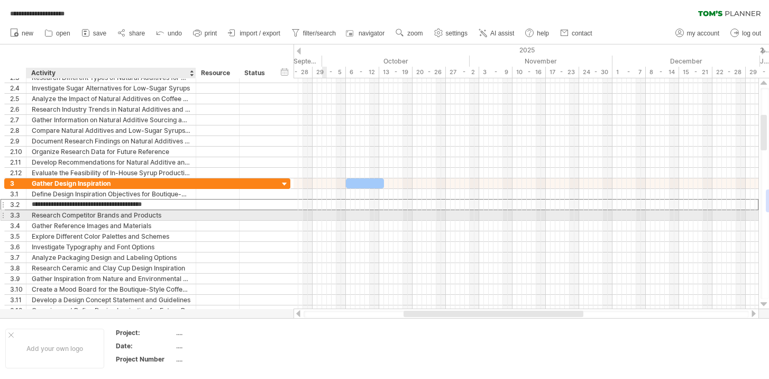
click at [166, 214] on div "Research Competitor Brands and Products" at bounding box center [111, 215] width 159 height 10
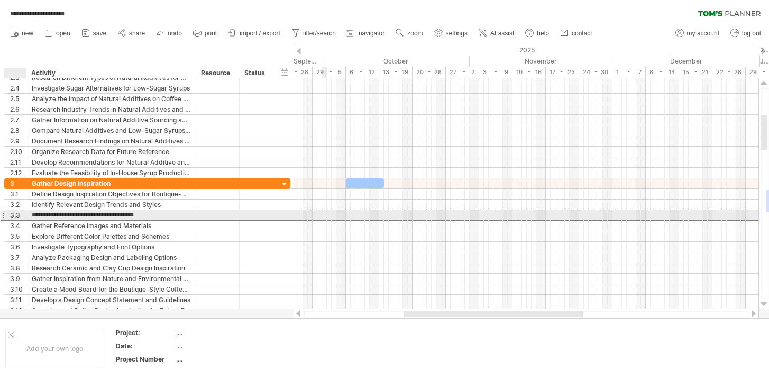
drag, startPoint x: 166, startPoint y: 214, endPoint x: 30, endPoint y: 214, distance: 136.5
click at [30, 214] on div "**********" at bounding box center [111, 215] width 170 height 10
type input "*"
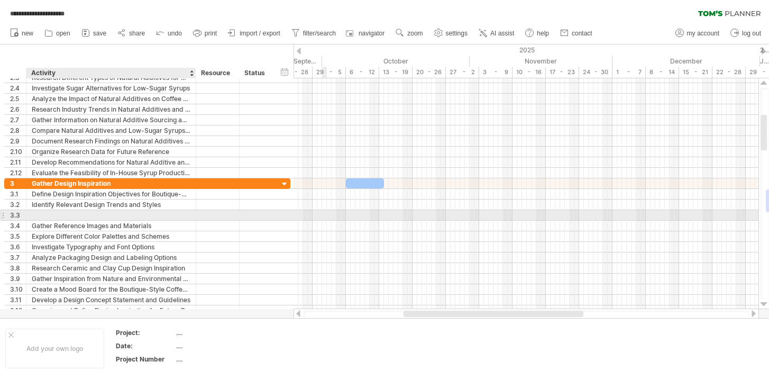
click at [166, 220] on input "text" at bounding box center [111, 215] width 159 height 10
click at [168, 224] on div "Gather Reference Images and Materials" at bounding box center [111, 226] width 159 height 10
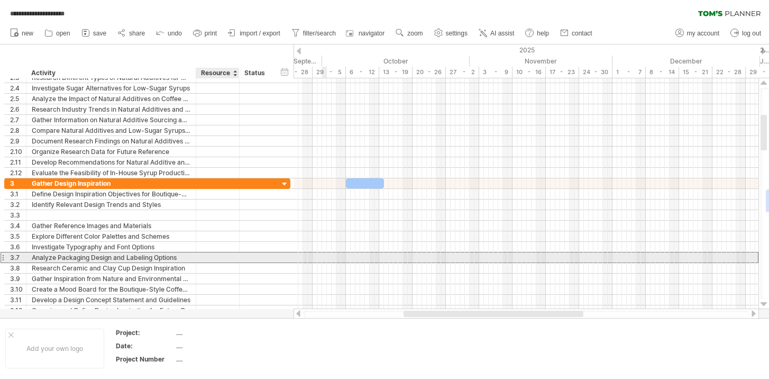
click at [202, 260] on div at bounding box center [218, 257] width 32 height 10
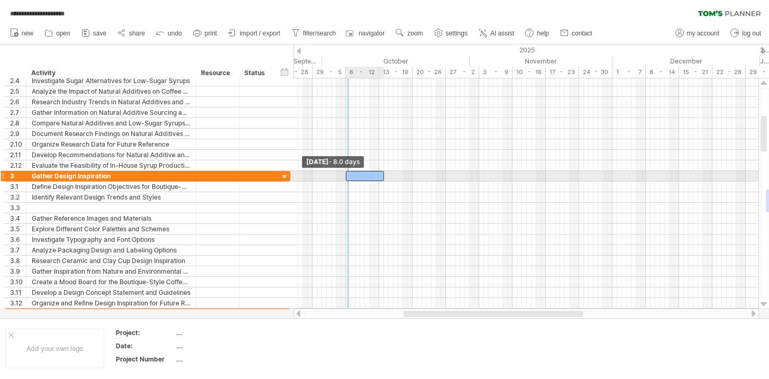
click at [347, 177] on span at bounding box center [346, 176] width 4 height 10
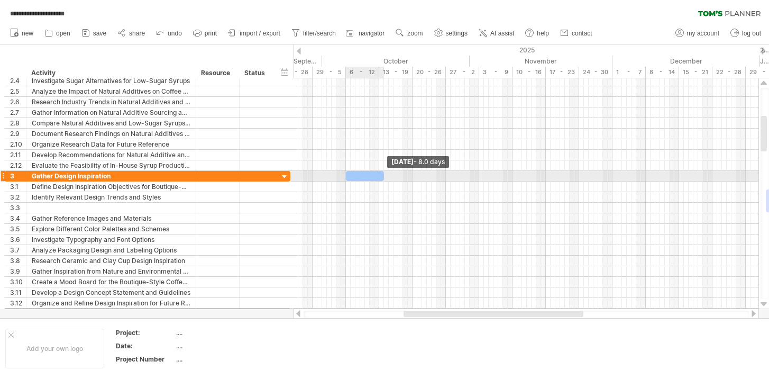
click at [383, 175] on span at bounding box center [384, 176] width 4 height 10
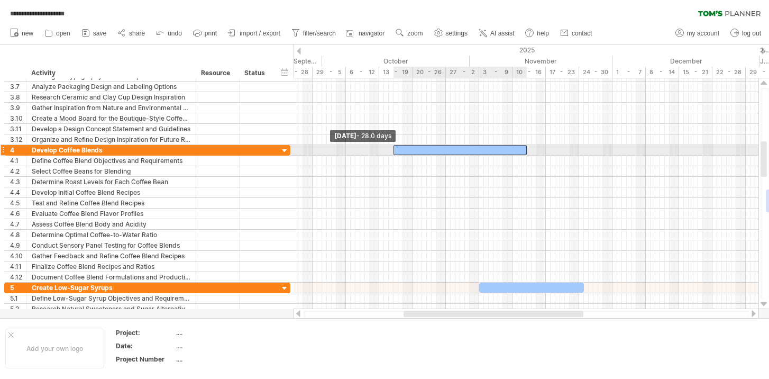
click at [395, 149] on span at bounding box center [393, 150] width 4 height 10
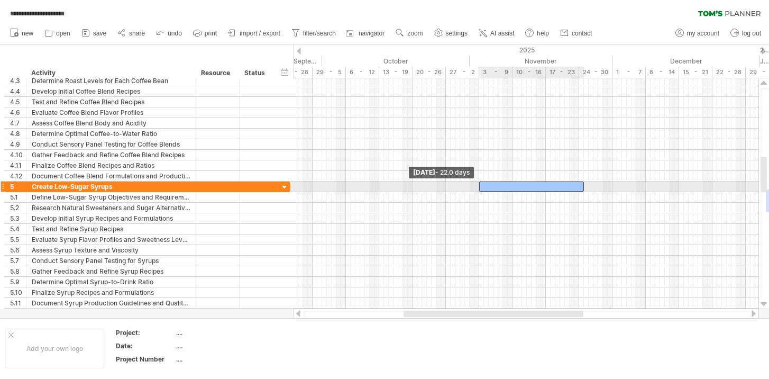
click at [479, 186] on span at bounding box center [479, 186] width 4 height 10
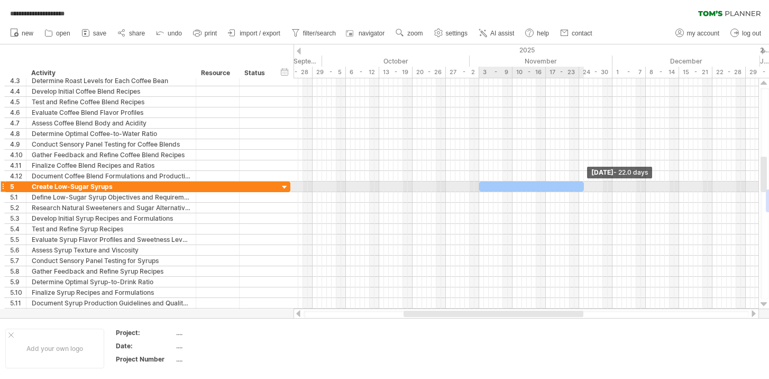
click at [583, 184] on span at bounding box center [584, 186] width 4 height 10
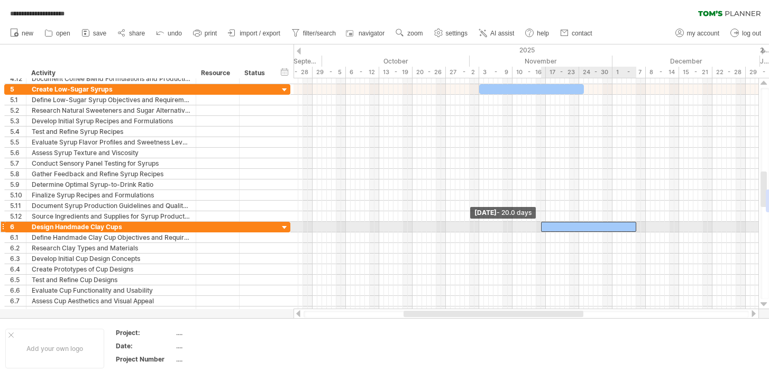
click at [542, 225] on span at bounding box center [541, 227] width 4 height 10
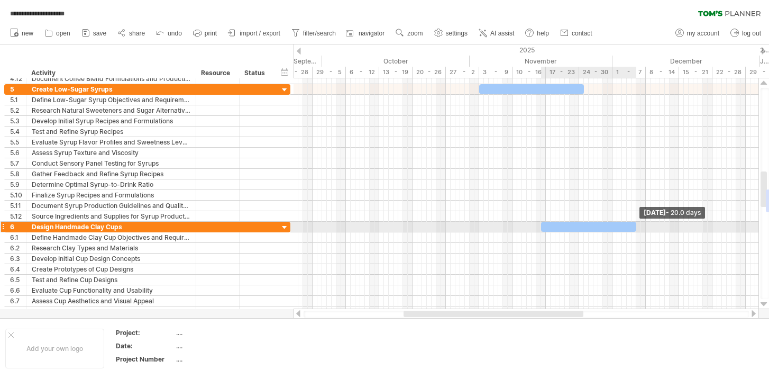
click at [635, 225] on span at bounding box center [636, 227] width 4 height 10
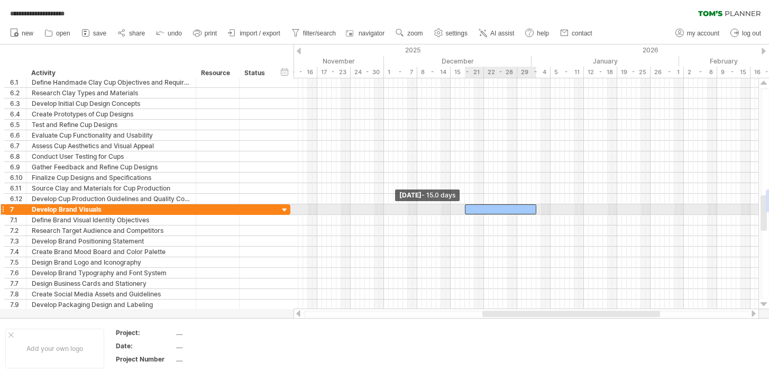
click at [466, 207] on span at bounding box center [465, 209] width 4 height 10
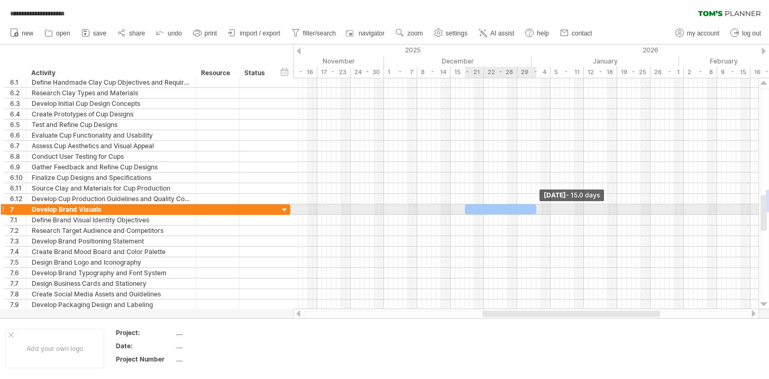
click at [535, 206] on span at bounding box center [536, 209] width 4 height 10
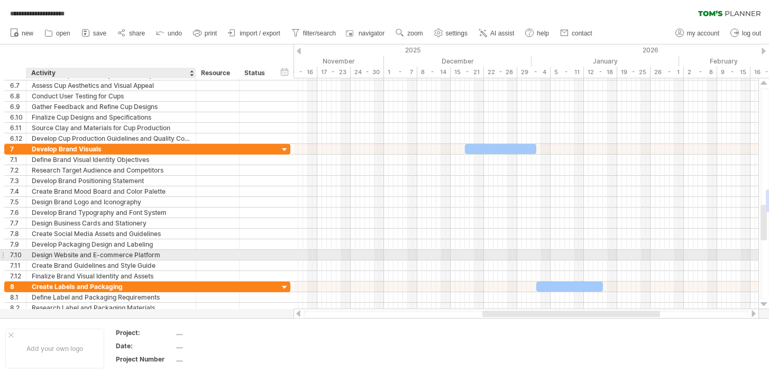
click at [51, 251] on div "Design Website and E-commerce Platform" at bounding box center [111, 255] width 159 height 10
drag, startPoint x: 32, startPoint y: 253, endPoint x: 171, endPoint y: 254, distance: 139.1
click at [171, 254] on input "**********" at bounding box center [111, 255] width 159 height 10
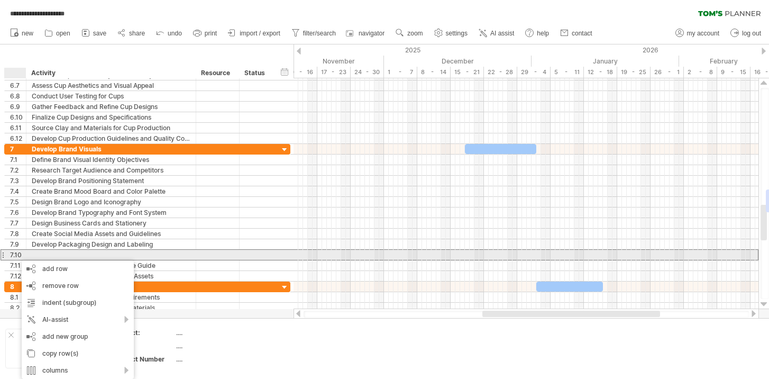
drag, startPoint x: 16, startPoint y: 256, endPoint x: 4, endPoint y: 254, distance: 12.3
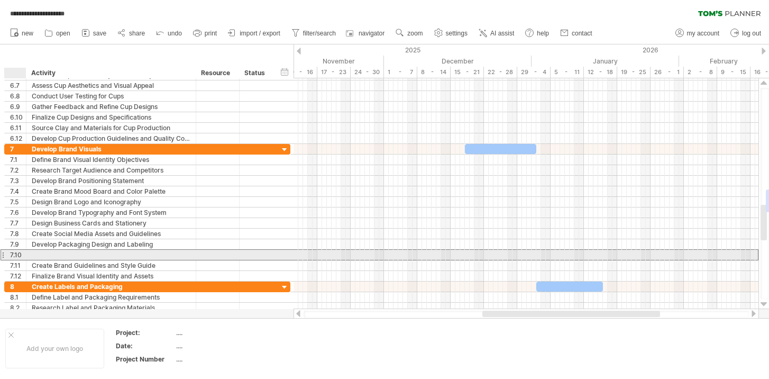
click at [4, 254] on div at bounding box center [3, 254] width 4 height 11
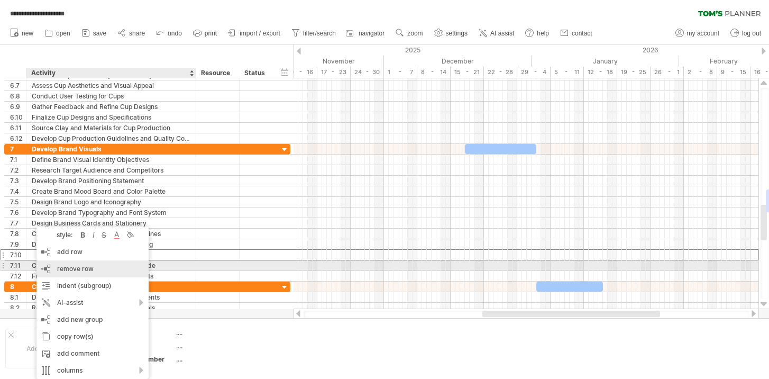
click at [78, 268] on span "remove row" at bounding box center [75, 269] width 37 height 8
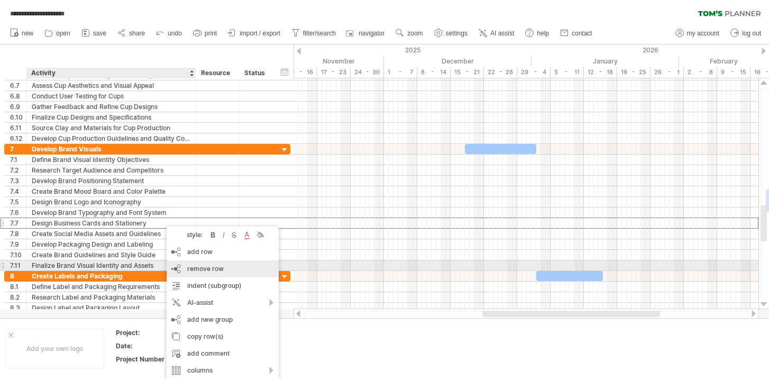
click at [201, 269] on span "remove row" at bounding box center [205, 269] width 37 height 8
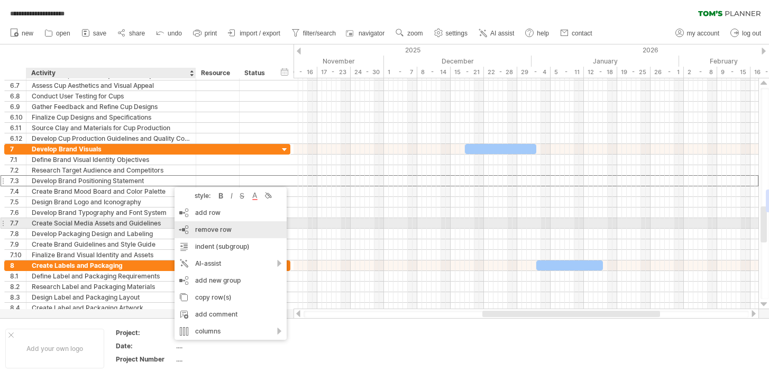
click at [210, 226] on span "remove row" at bounding box center [213, 229] width 37 height 8
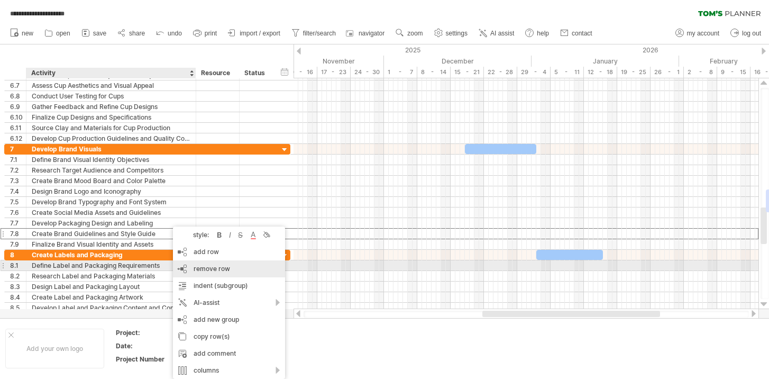
click at [211, 269] on span "remove row" at bounding box center [212, 269] width 37 height 8
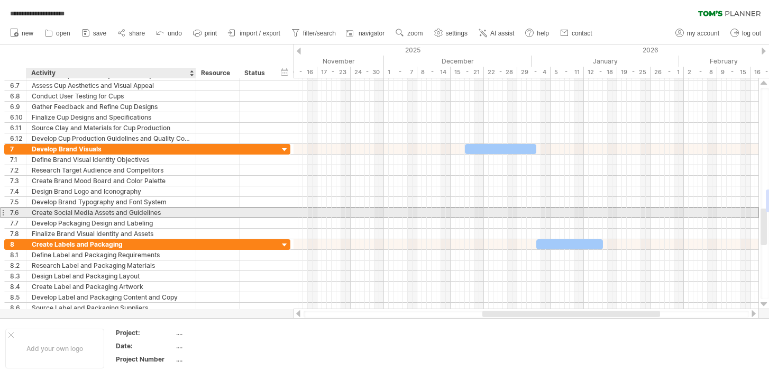
click at [170, 213] on div "Create Social Media Assets and Guidelines" at bounding box center [111, 212] width 159 height 10
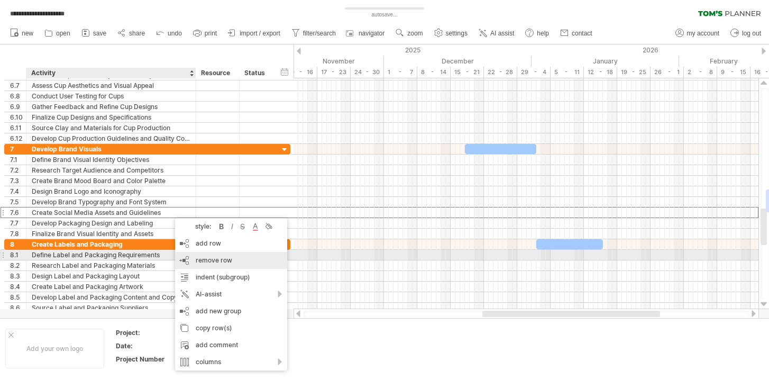
click at [199, 257] on span "remove row" at bounding box center [214, 260] width 37 height 8
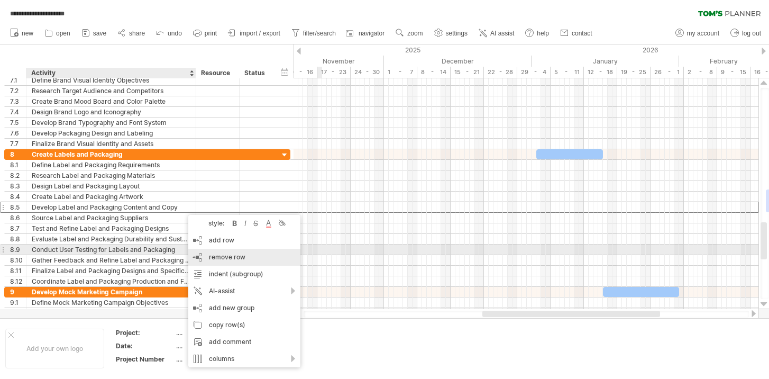
click at [209, 252] on div "remove row remove selected rows" at bounding box center [244, 257] width 112 height 17
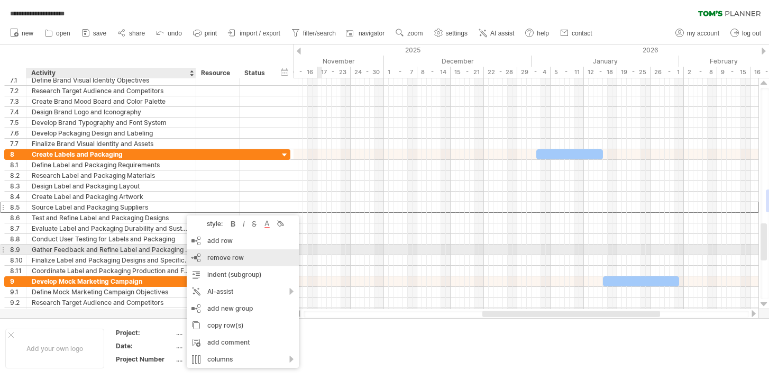
click at [205, 254] on div "remove row remove selected rows" at bounding box center [243, 257] width 112 height 17
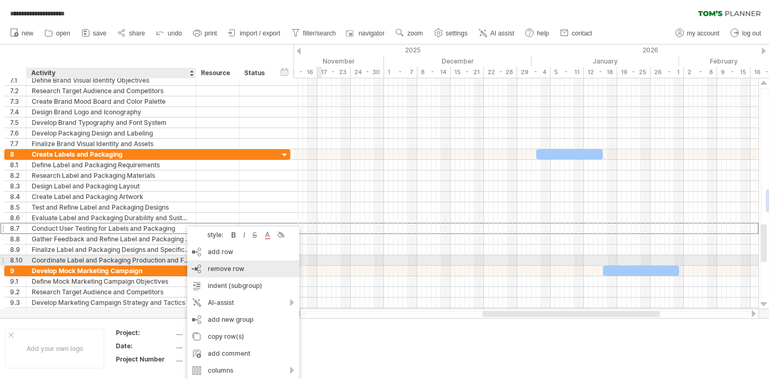
click at [203, 265] on div "remove row remove selected rows" at bounding box center [243, 268] width 112 height 17
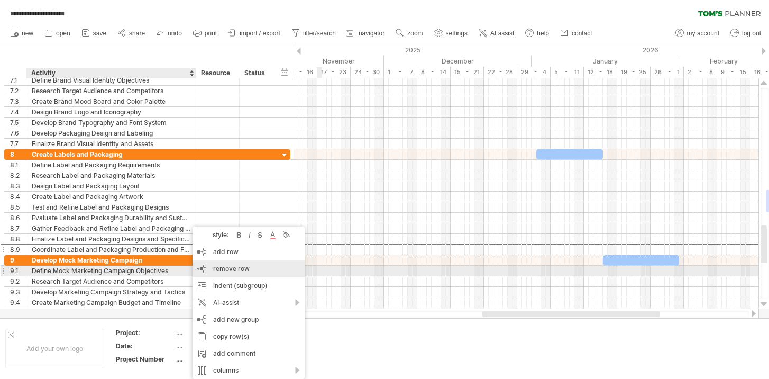
click at [210, 272] on div "remove row remove selected rows" at bounding box center [249, 268] width 112 height 17
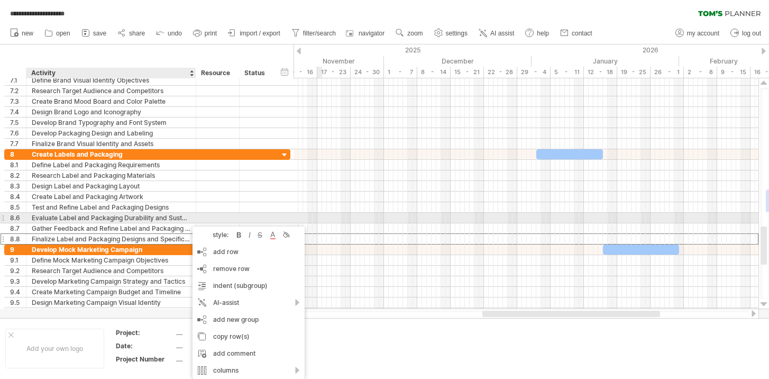
click at [169, 217] on div "Evaluate Label and Packaging Durability and Sustainability" at bounding box center [111, 218] width 159 height 10
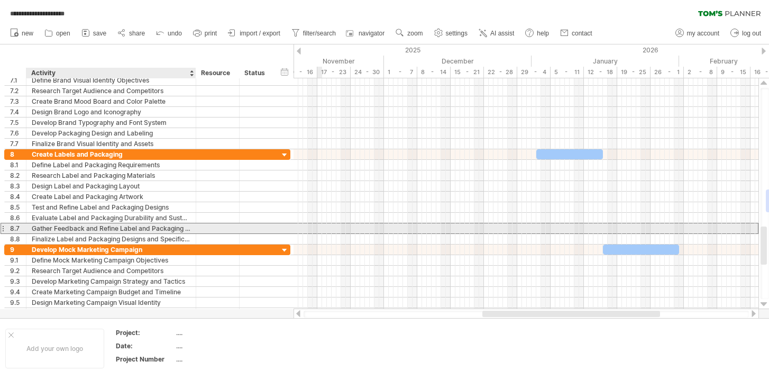
click at [179, 229] on div "Gather Feedback and Refine Label and Packaging Designs" at bounding box center [111, 228] width 159 height 10
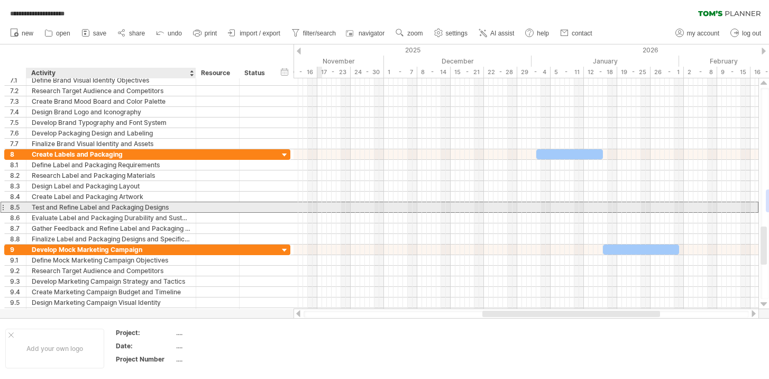
click at [172, 209] on div "Test and Refine Label and Packaging Designs" at bounding box center [111, 207] width 159 height 10
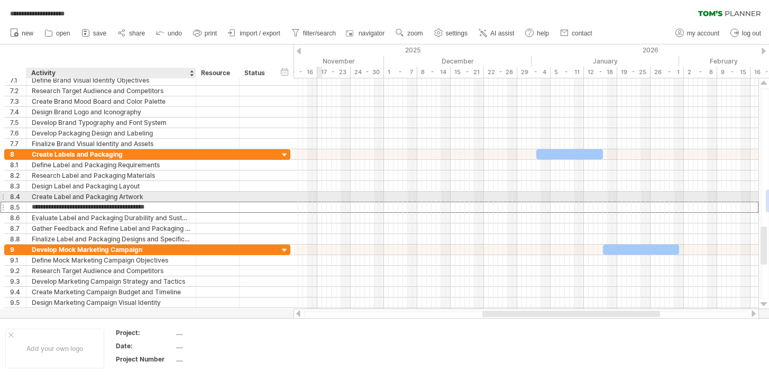
click at [198, 193] on div at bounding box center [217, 197] width 43 height 10
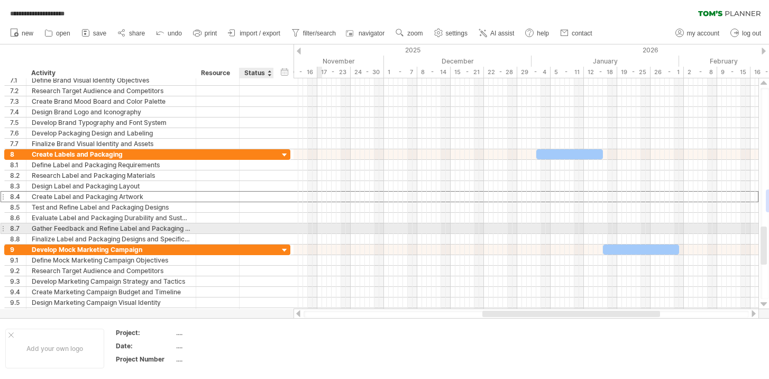
click at [287, 229] on div "**********" at bounding box center [147, 228] width 286 height 11
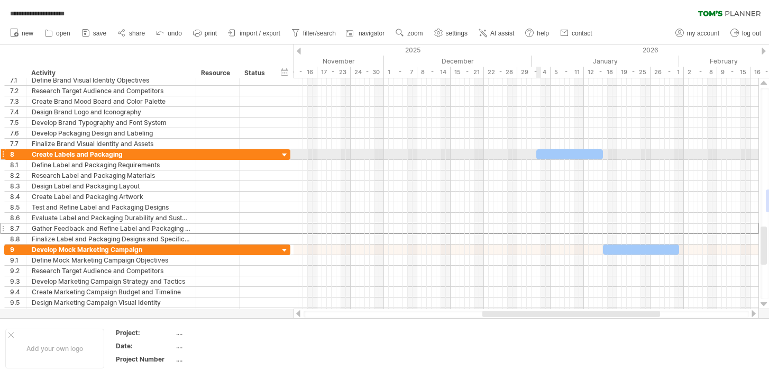
click at [538, 153] on span at bounding box center [536, 154] width 4 height 10
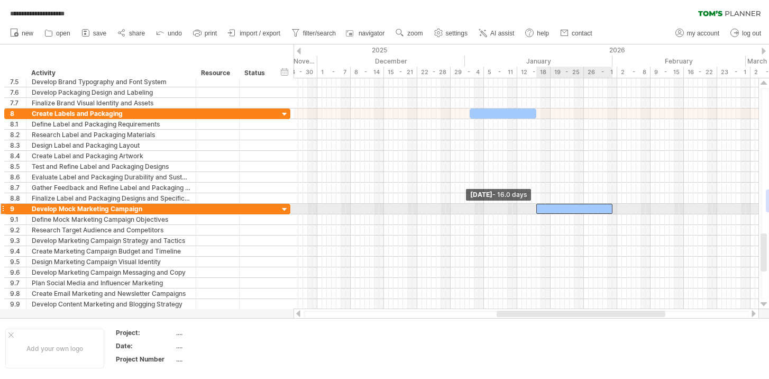
click at [536, 207] on span at bounding box center [536, 209] width 4 height 10
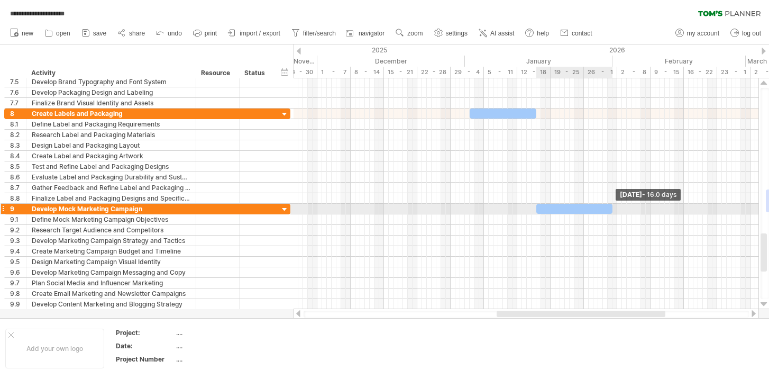
click at [614, 207] on span at bounding box center [612, 209] width 4 height 10
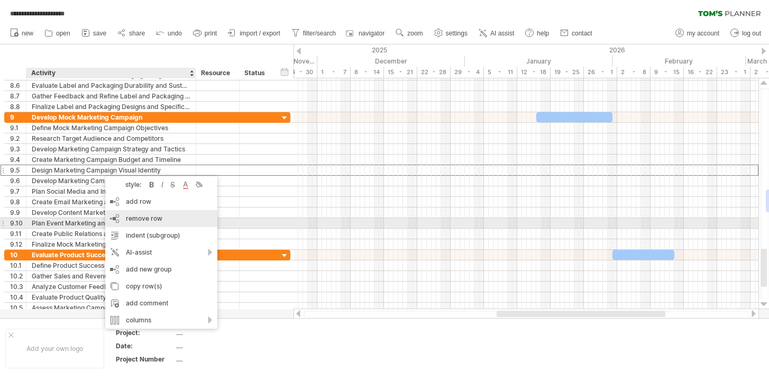
click at [125, 220] on div "remove row remove selected rows" at bounding box center [161, 218] width 112 height 17
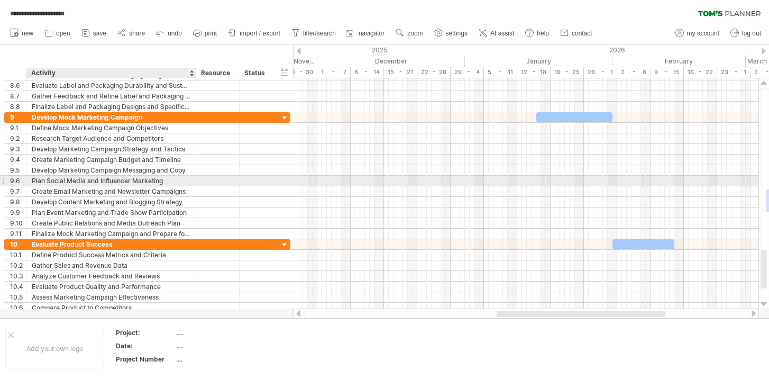
click at [115, 183] on div "Plan Social Media and Influencer Marketing" at bounding box center [111, 181] width 159 height 10
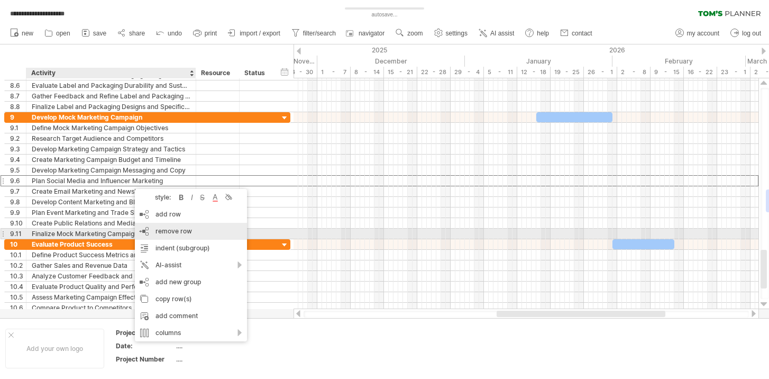
click at [157, 231] on span "remove row" at bounding box center [174, 231] width 37 height 8
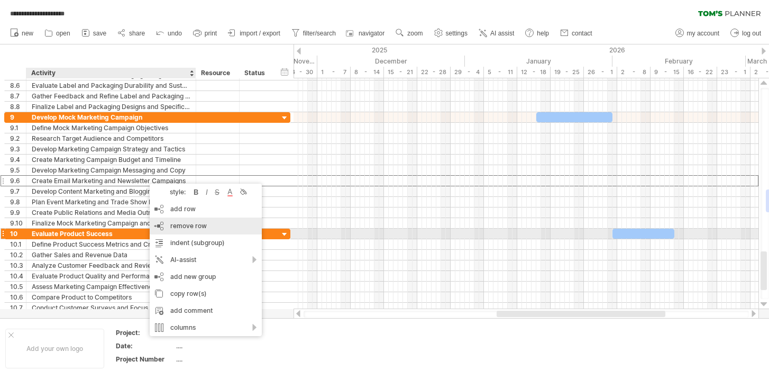
click at [170, 229] on div "remove row remove selected rows" at bounding box center [206, 225] width 112 height 17
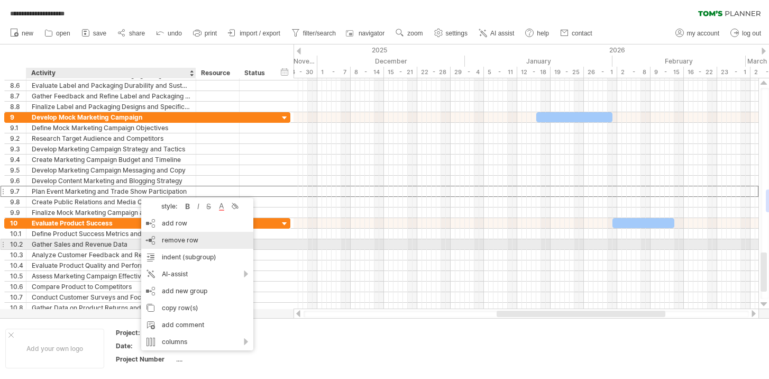
click at [165, 242] on span "remove row" at bounding box center [180, 240] width 37 height 8
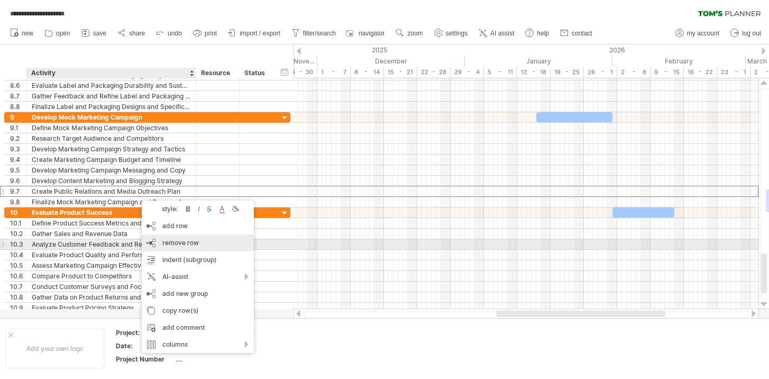
click at [163, 241] on span "remove row" at bounding box center [180, 243] width 37 height 8
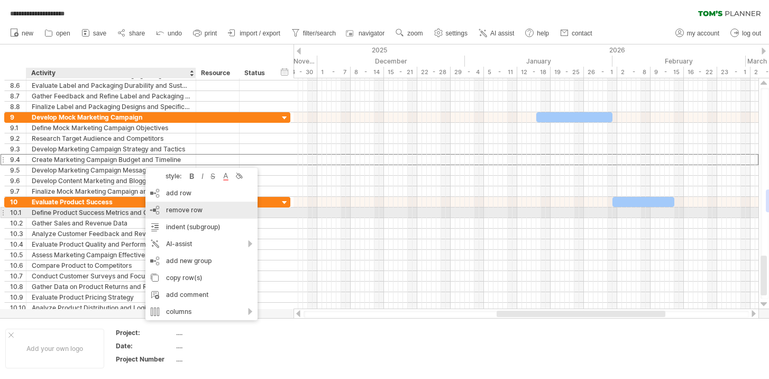
click at [168, 214] on div "remove row remove selected rows" at bounding box center [201, 210] width 112 height 17
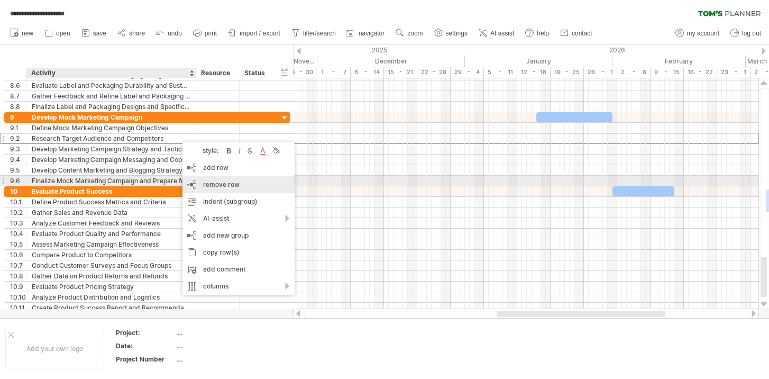
click at [204, 183] on span "remove row" at bounding box center [221, 184] width 37 height 8
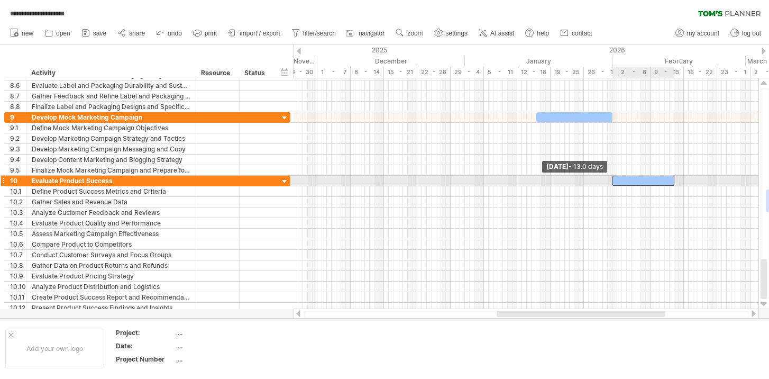
click at [614, 181] on span at bounding box center [612, 181] width 4 height 10
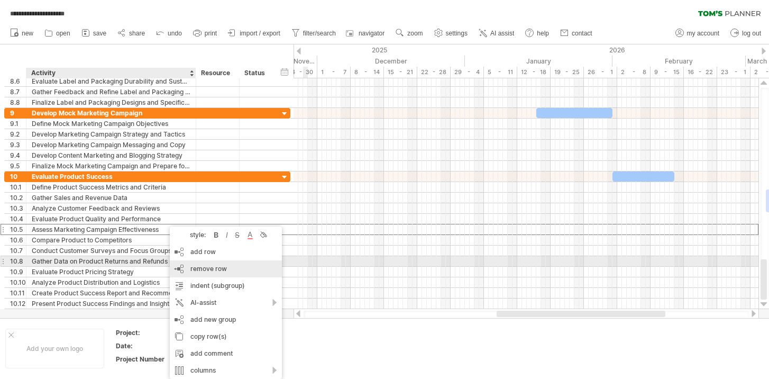
click at [197, 266] on span "remove row" at bounding box center [208, 269] width 37 height 8
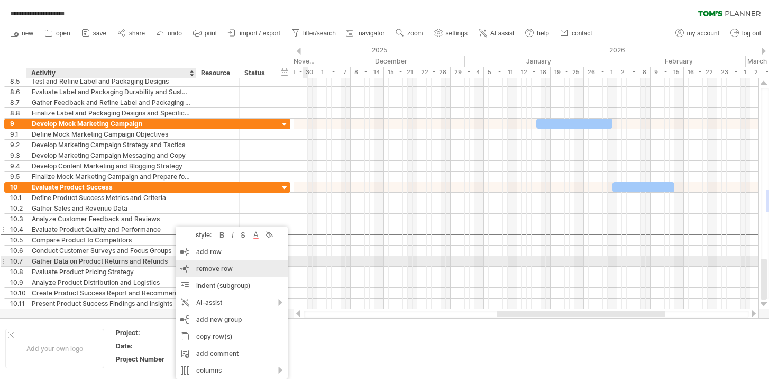
click at [200, 266] on span "remove row" at bounding box center [214, 269] width 37 height 8
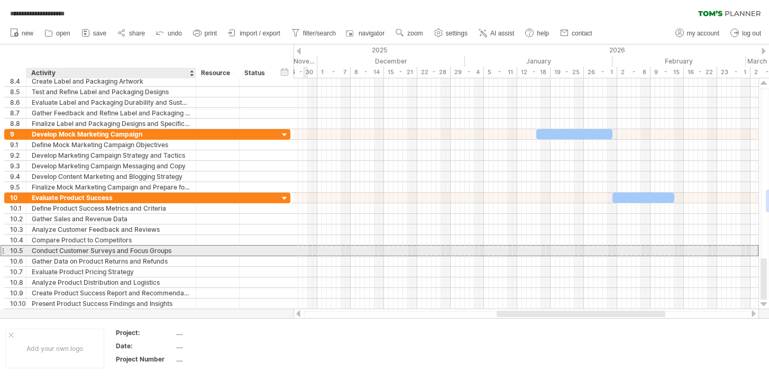
click at [178, 251] on div "Conduct Customer Surveys and Focus Groups" at bounding box center [111, 250] width 159 height 10
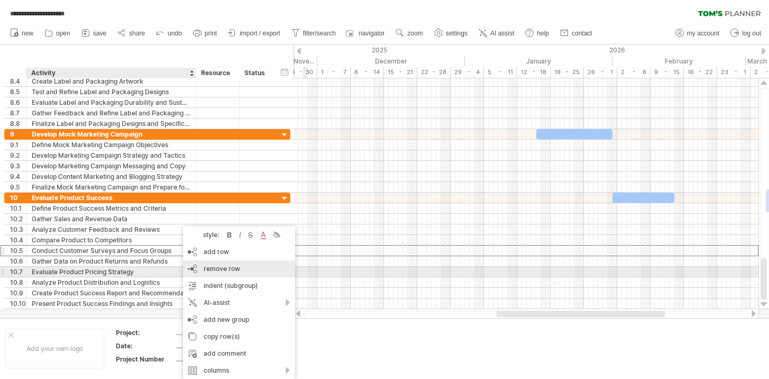
click at [207, 269] on span "remove row" at bounding box center [222, 269] width 37 height 8
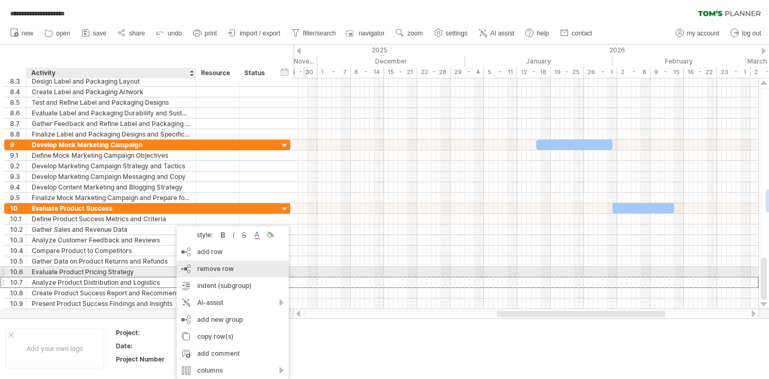
click at [199, 270] on span "remove row" at bounding box center [215, 269] width 37 height 8
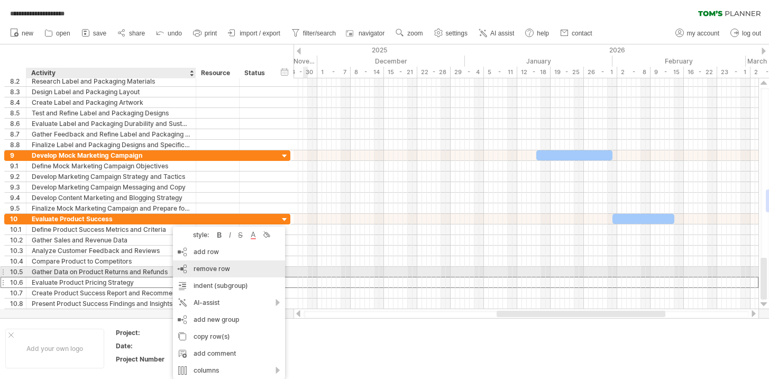
click at [200, 269] on span "remove row" at bounding box center [212, 269] width 37 height 8
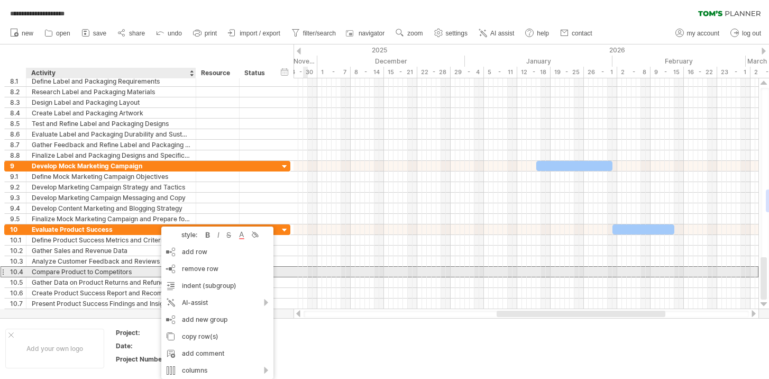
click at [142, 267] on div "Compare Product to Competitors" at bounding box center [111, 272] width 159 height 10
click at [188, 270] on span "remove row" at bounding box center [205, 269] width 37 height 8
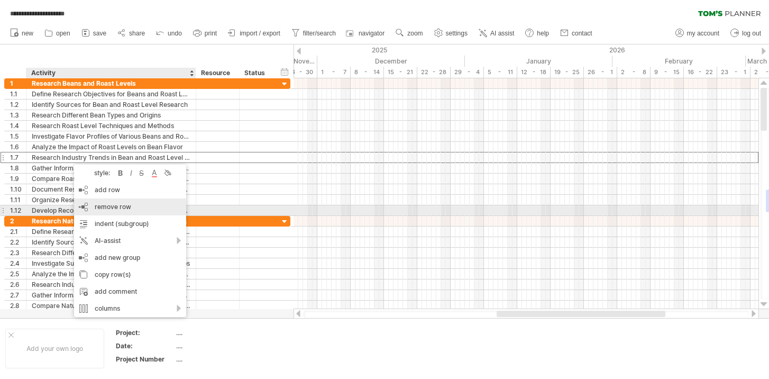
drag, startPoint x: 69, startPoint y: 159, endPoint x: 104, endPoint y: 207, distance: 59.8
click at [104, 207] on span "remove row" at bounding box center [113, 207] width 37 height 8
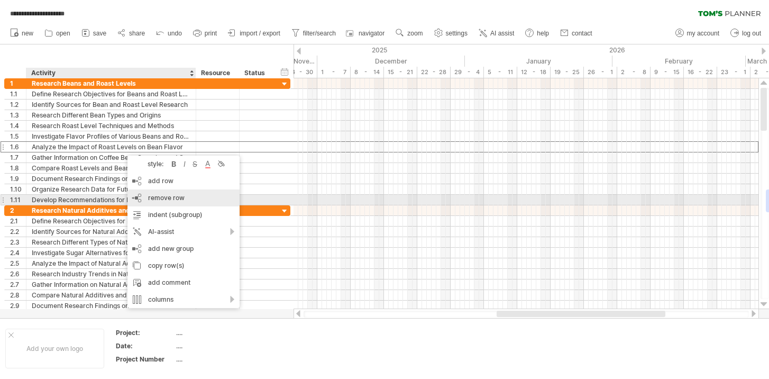
click at [154, 196] on span "remove row" at bounding box center [166, 198] width 37 height 8
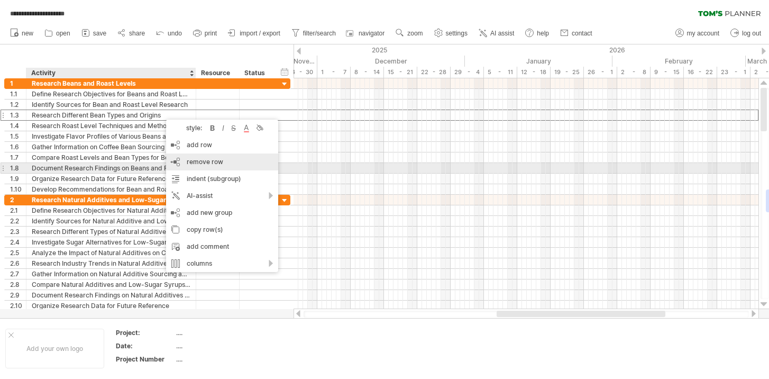
click at [193, 166] on div "remove row remove selected rows" at bounding box center [222, 161] width 112 height 17
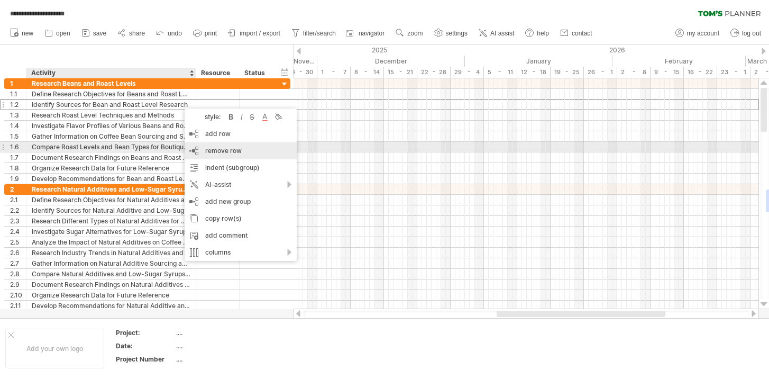
click at [209, 149] on span "remove row" at bounding box center [223, 151] width 37 height 8
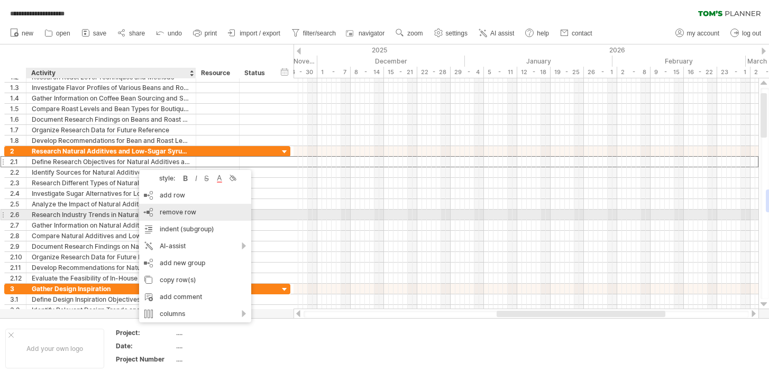
click at [167, 211] on span "remove row" at bounding box center [178, 212] width 37 height 8
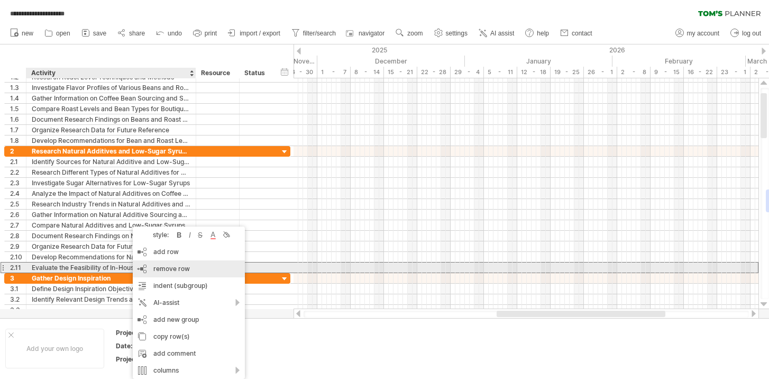
click at [154, 268] on span "remove row" at bounding box center [171, 269] width 37 height 8
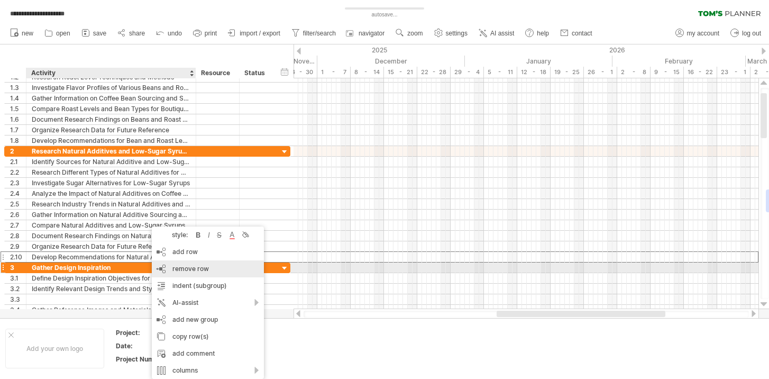
click at [178, 266] on span "remove row" at bounding box center [190, 269] width 37 height 8
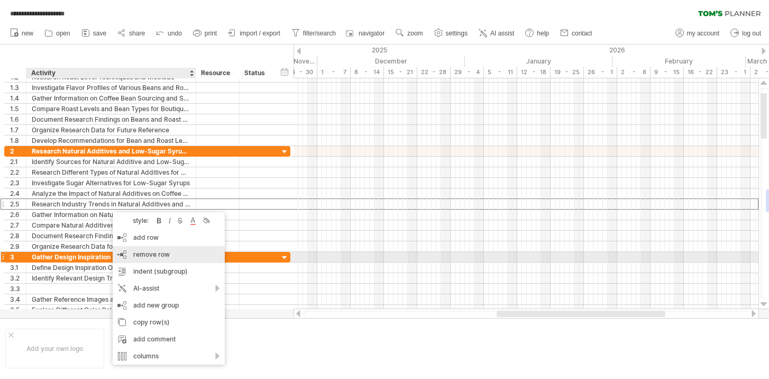
click at [138, 254] on span "remove row" at bounding box center [151, 254] width 37 height 8
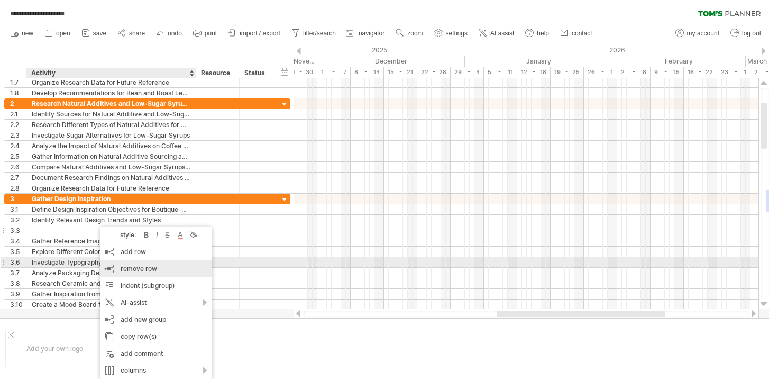
click at [126, 266] on span "remove row" at bounding box center [139, 269] width 37 height 8
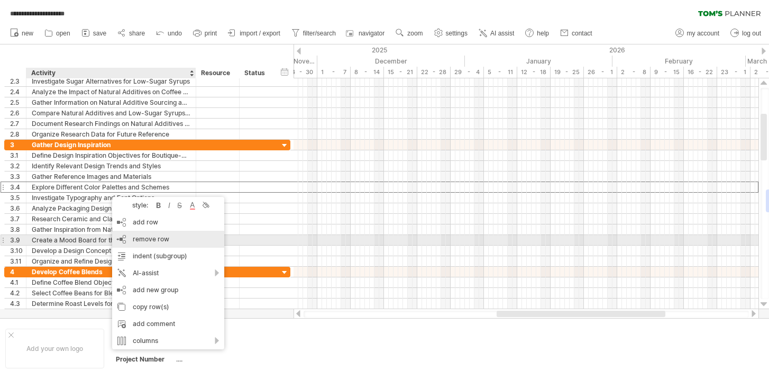
click at [140, 240] on span "remove row" at bounding box center [151, 239] width 37 height 8
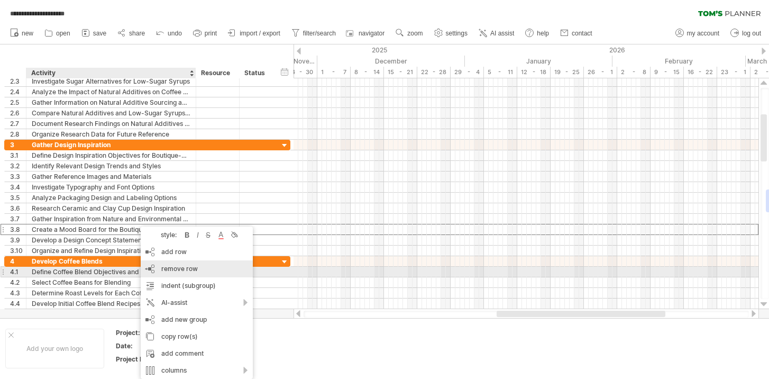
click at [159, 269] on div "remove row remove selected rows" at bounding box center [197, 268] width 112 height 17
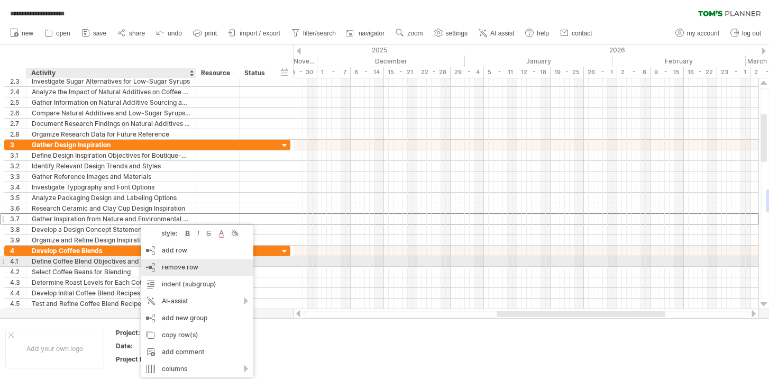
click at [163, 262] on div "remove row remove selected rows" at bounding box center [197, 267] width 112 height 17
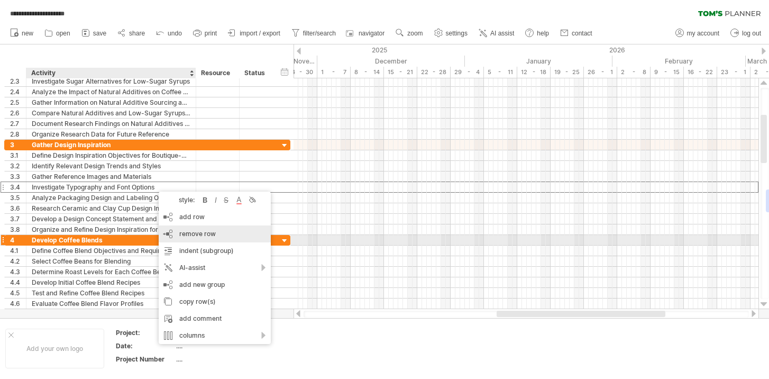
click at [191, 236] on span "remove row" at bounding box center [197, 234] width 37 height 8
